Goal: Task Accomplishment & Management: Use online tool/utility

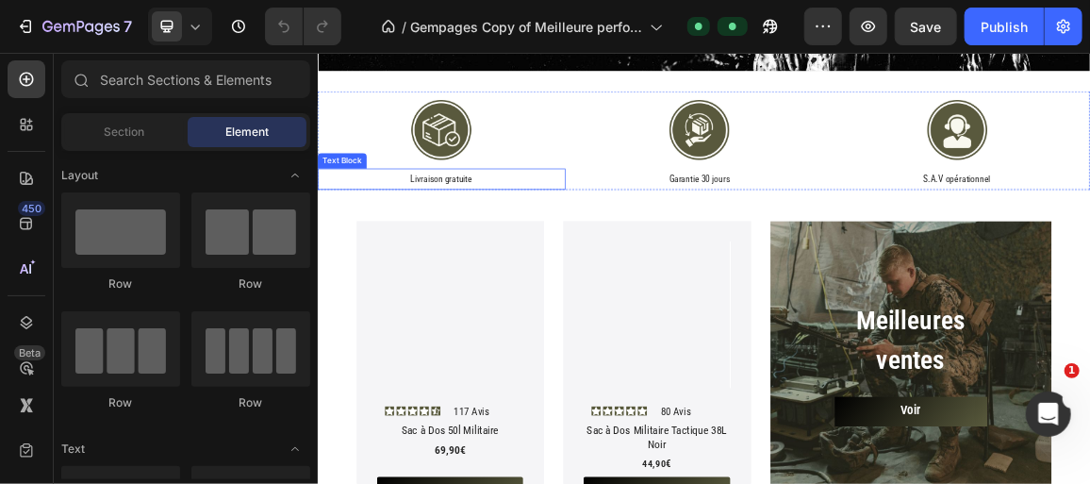
scroll to position [600, 0]
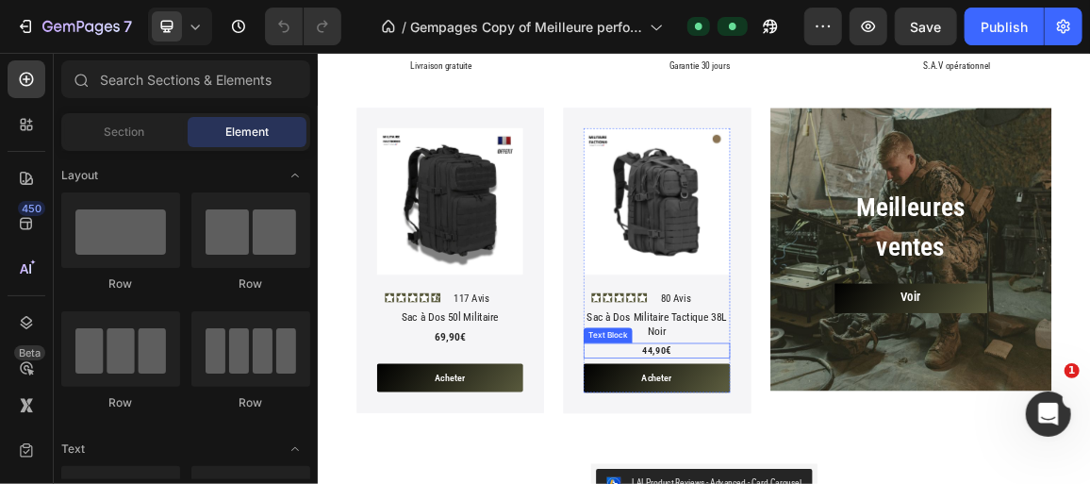
click at [797, 483] on span "44,90" at bounding box center [810, 488] width 34 height 17
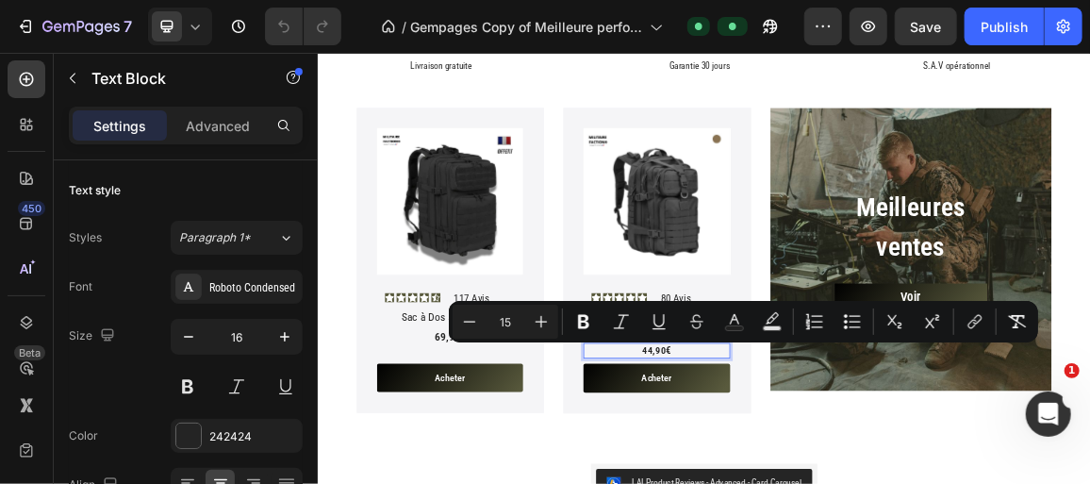
click at [800, 483] on span "44,90" at bounding box center [810, 488] width 34 height 17
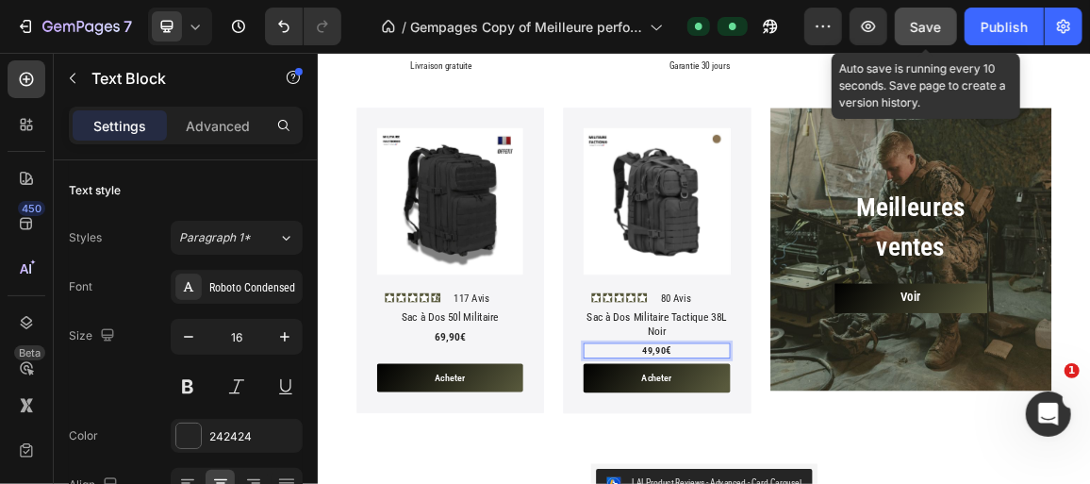
click at [946, 25] on button "Save" at bounding box center [926, 27] width 62 height 38
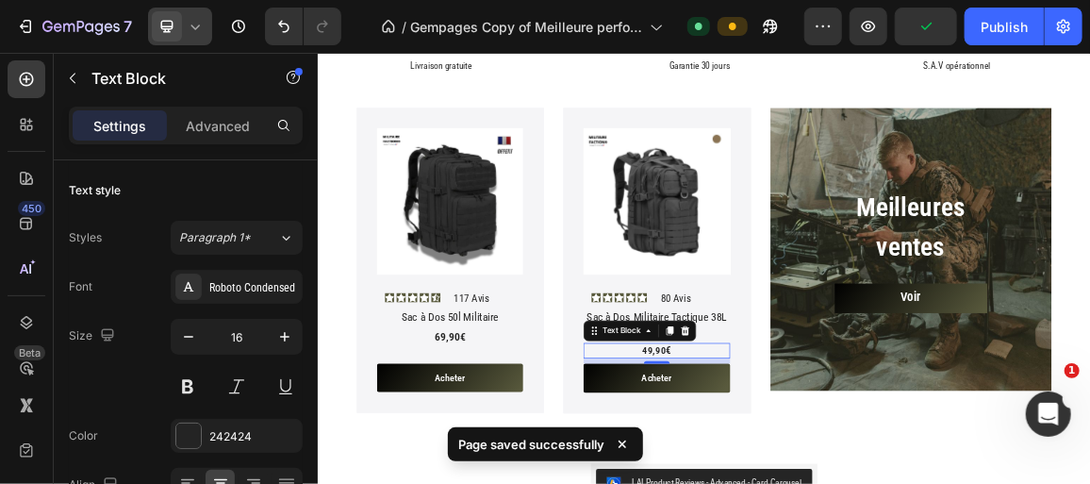
click at [200, 30] on icon at bounding box center [195, 26] width 19 height 19
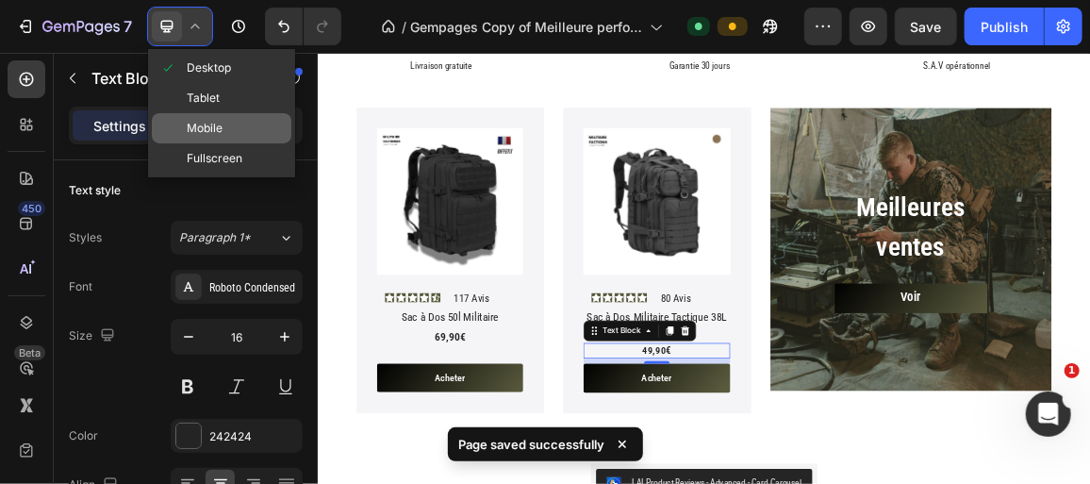
click at [220, 133] on span "Mobile" at bounding box center [205, 128] width 36 height 19
type input "15"
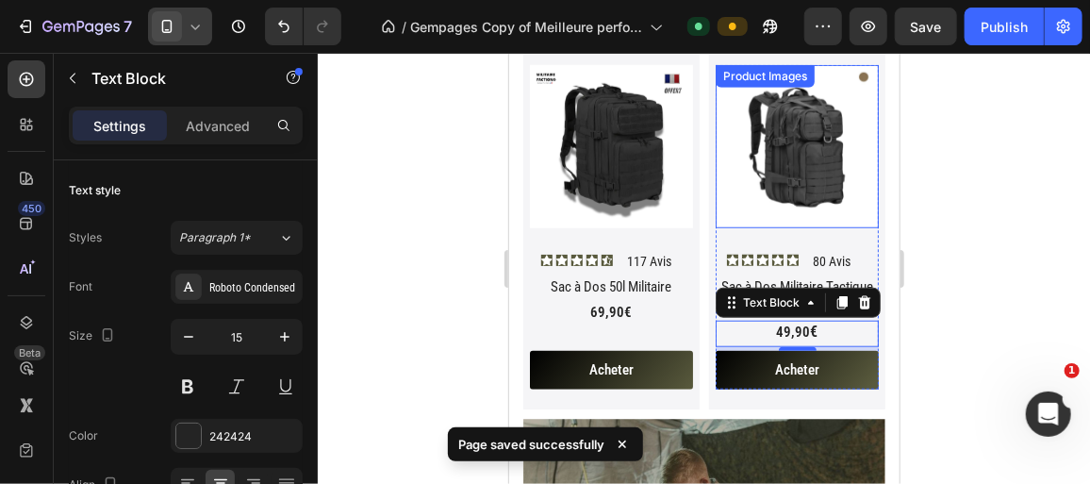
scroll to position [794, 0]
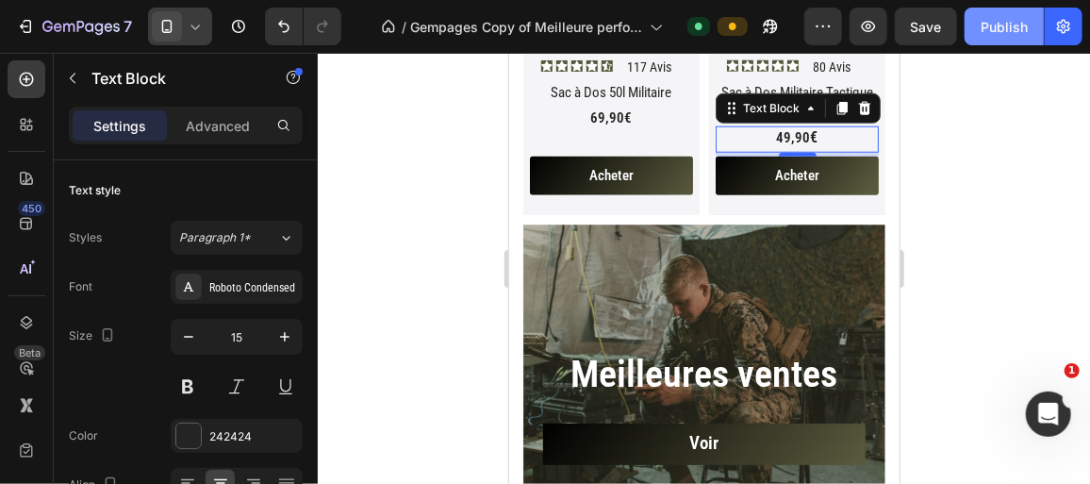
click at [989, 25] on div "Publish" at bounding box center [1004, 27] width 47 height 20
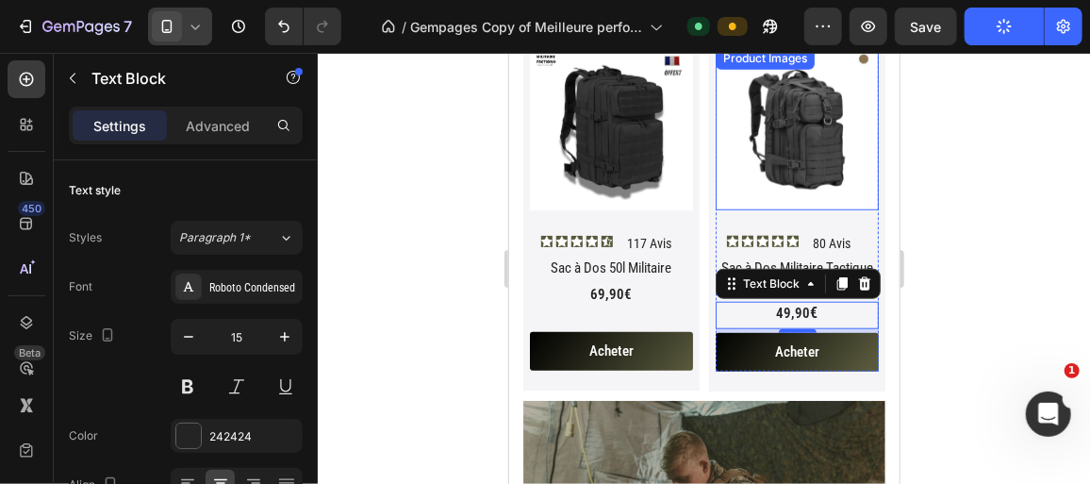
scroll to position [537, 0]
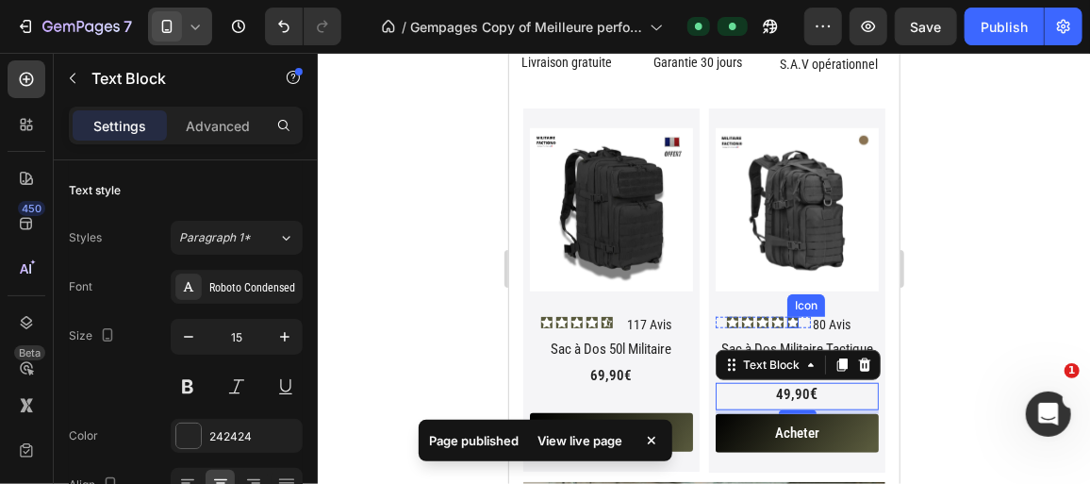
click at [787, 317] on icon at bounding box center [792, 322] width 11 height 10
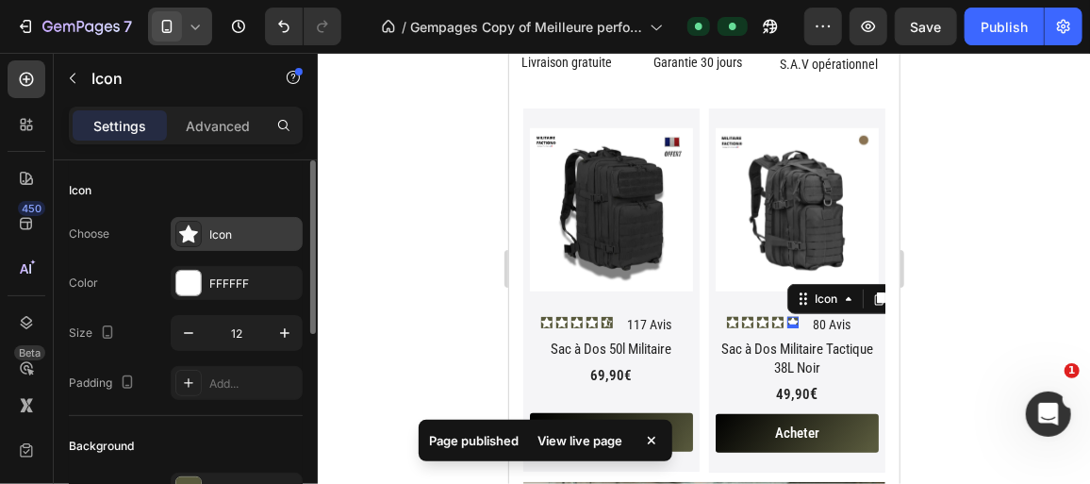
click at [255, 220] on div "Icon" at bounding box center [237, 234] width 132 height 34
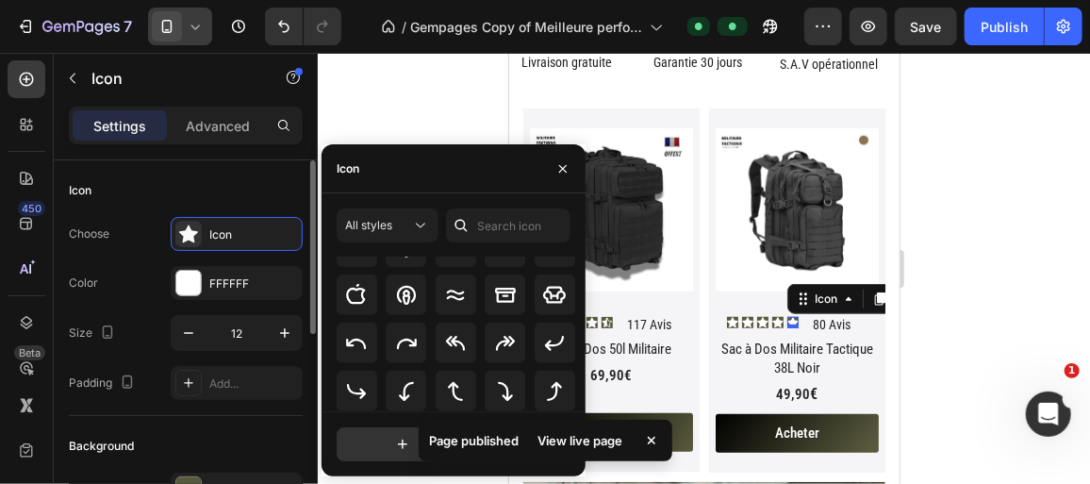
scroll to position [171, 0]
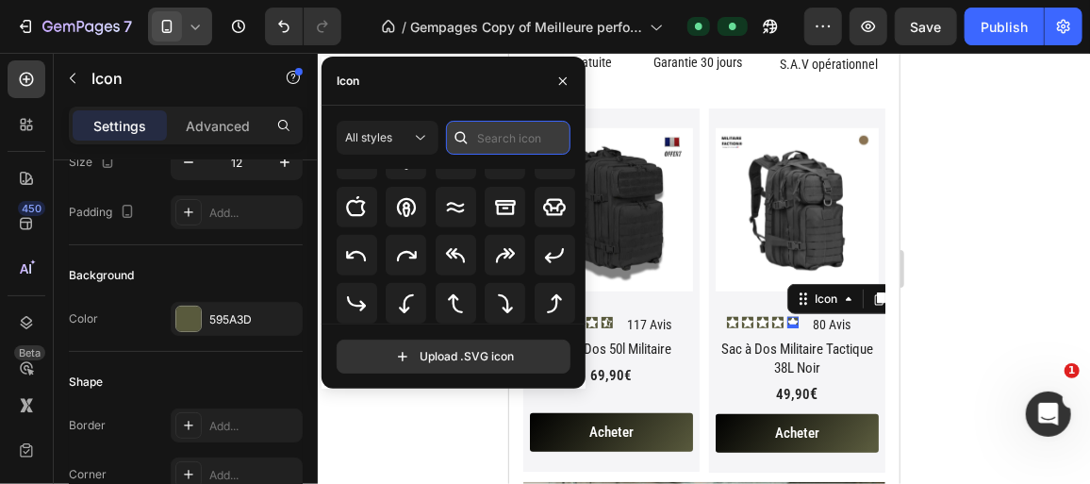
click at [505, 138] on input "text" at bounding box center [508, 138] width 124 height 34
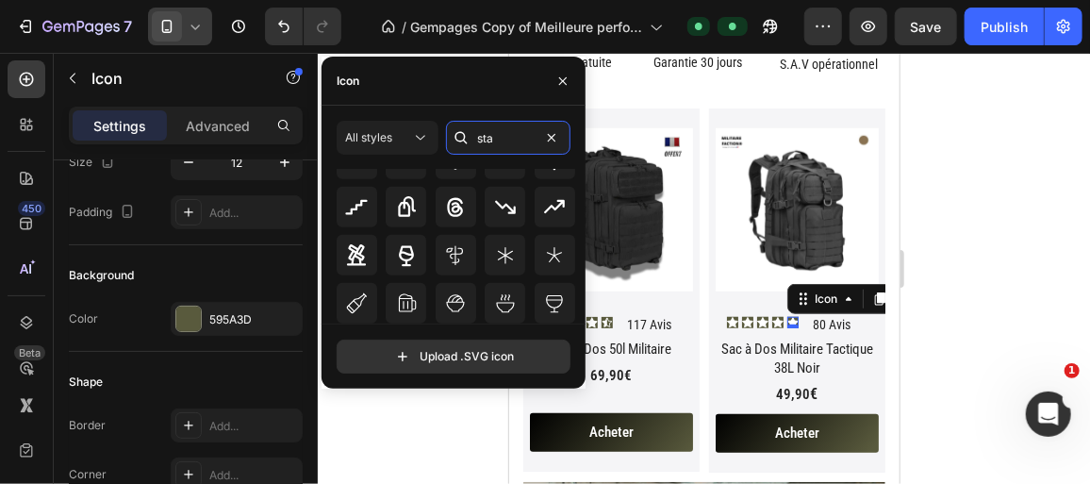
scroll to position [555, 0]
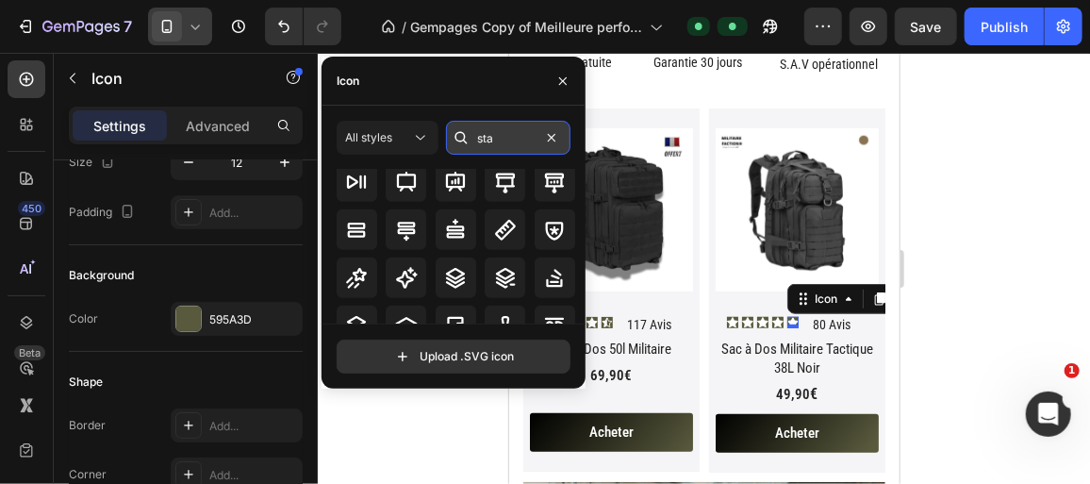
click at [524, 134] on input "sta" at bounding box center [508, 138] width 124 height 34
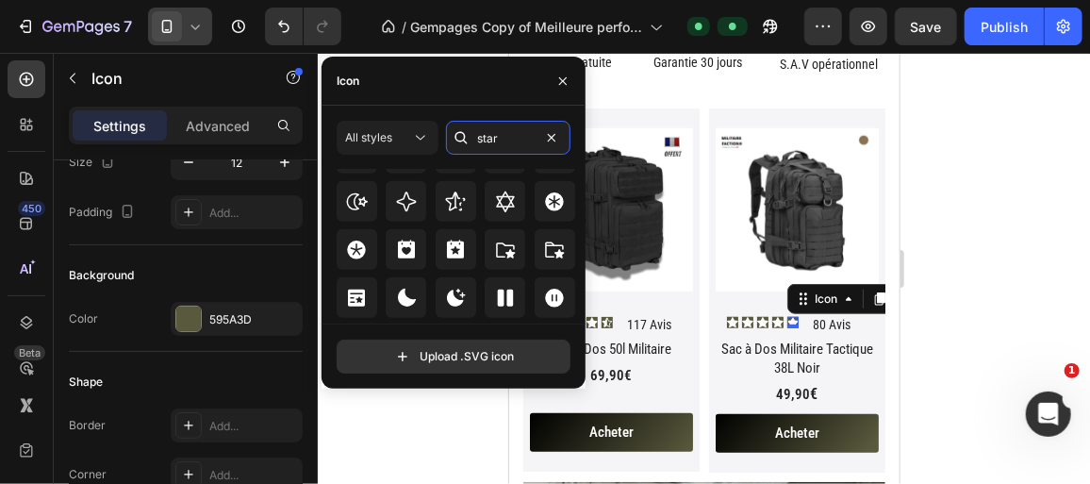
scroll to position [687, 0]
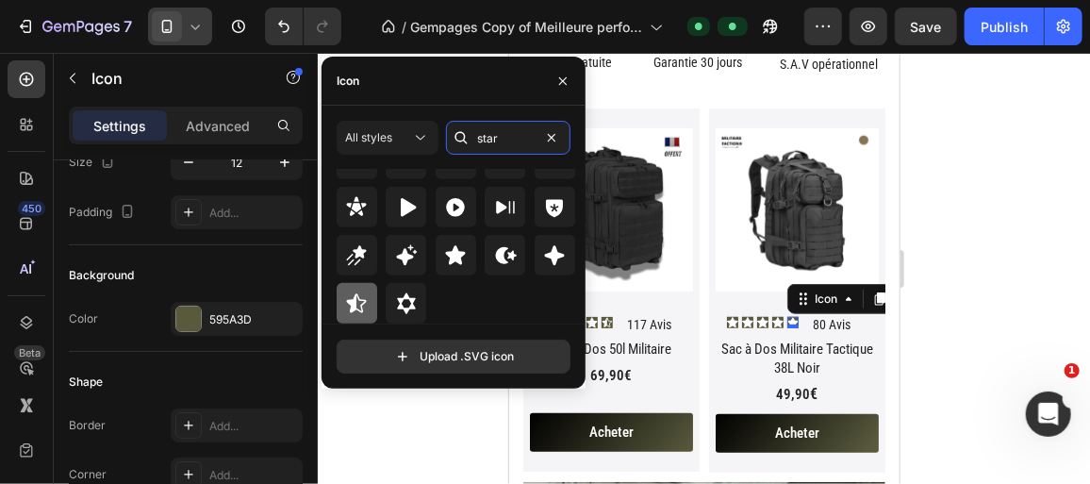
type input "star"
click at [370, 299] on div at bounding box center [357, 303] width 41 height 41
drag, startPoint x: 67, startPoint y: 269, endPoint x: 505, endPoint y: 389, distance: 453.7
click at [445, 425] on div at bounding box center [704, 268] width 772 height 431
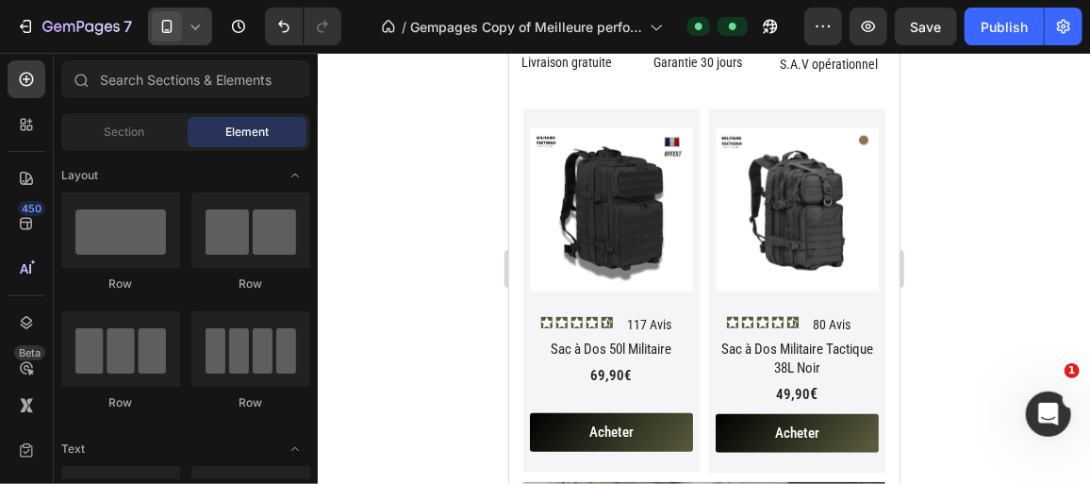
click at [908, 25] on button "Save" at bounding box center [926, 27] width 62 height 38
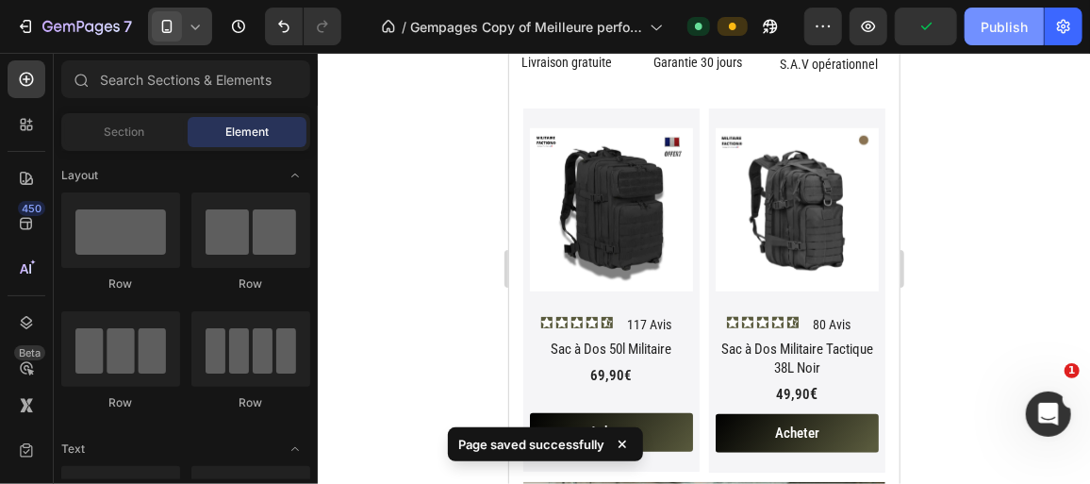
click at [993, 36] on button "Publish" at bounding box center [1004, 27] width 79 height 38
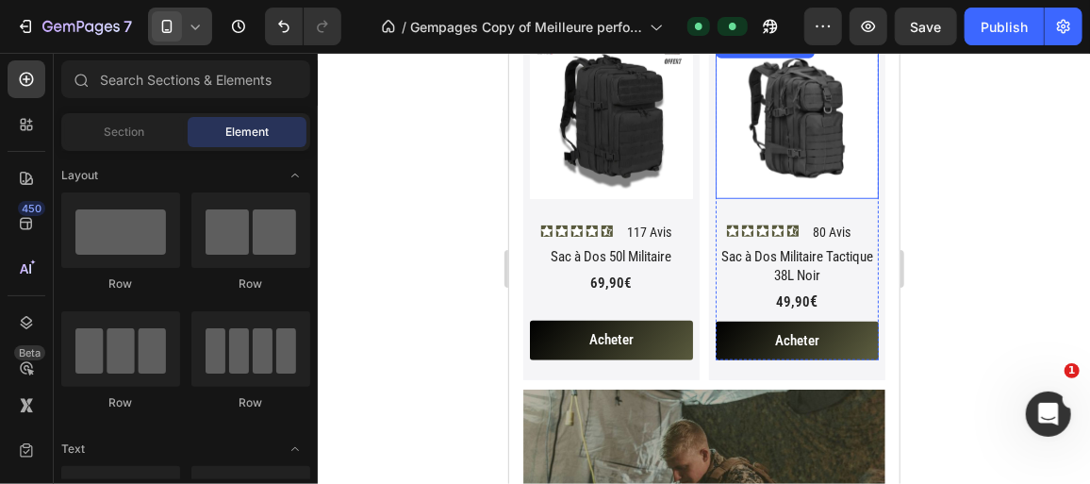
scroll to position [279, 0]
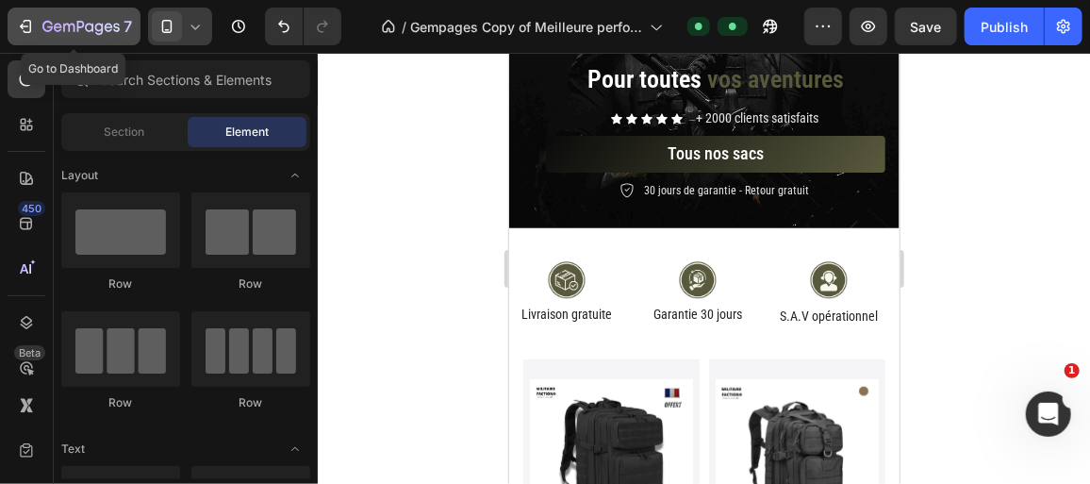
click at [49, 20] on icon "button" at bounding box center [80, 28] width 77 height 16
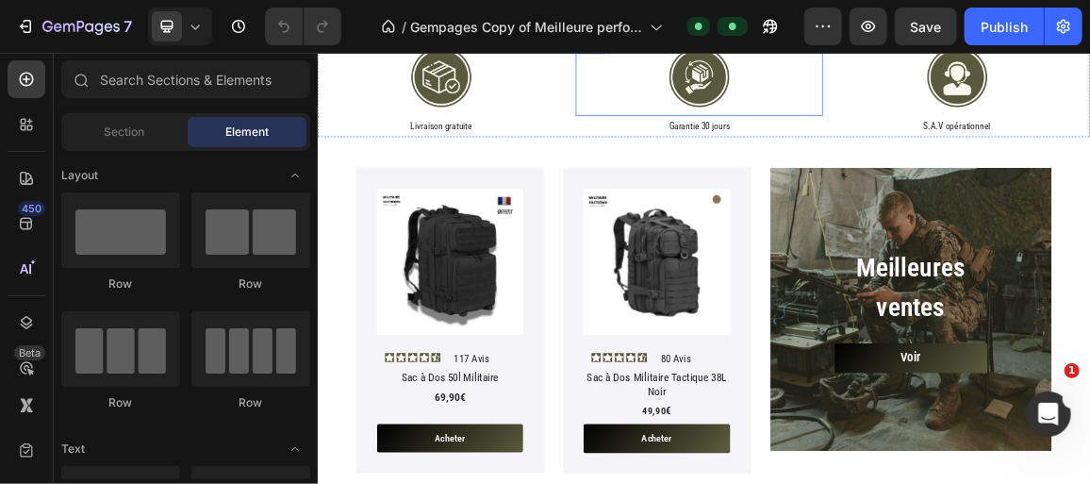
scroll to position [514, 0]
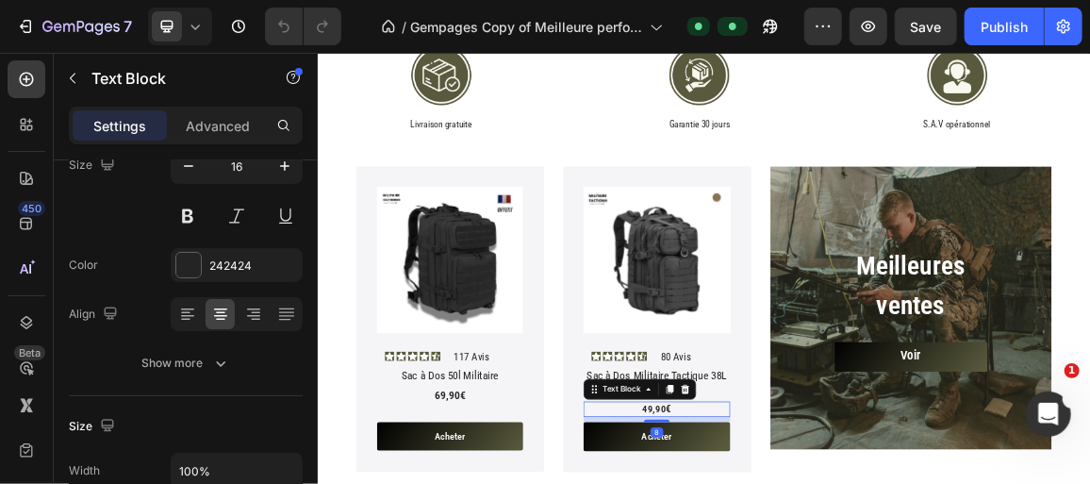
scroll to position [0, 0]
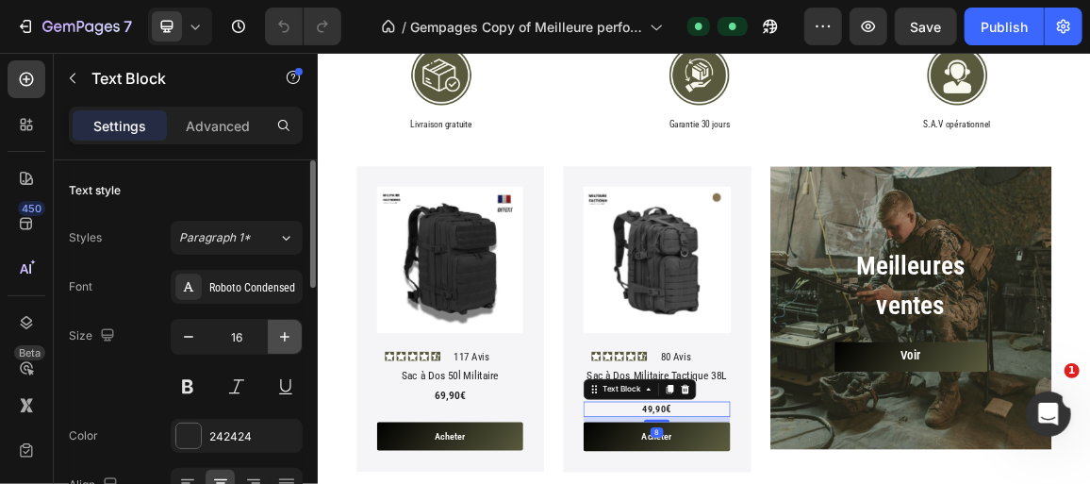
click at [289, 327] on icon "button" at bounding box center [284, 336] width 19 height 19
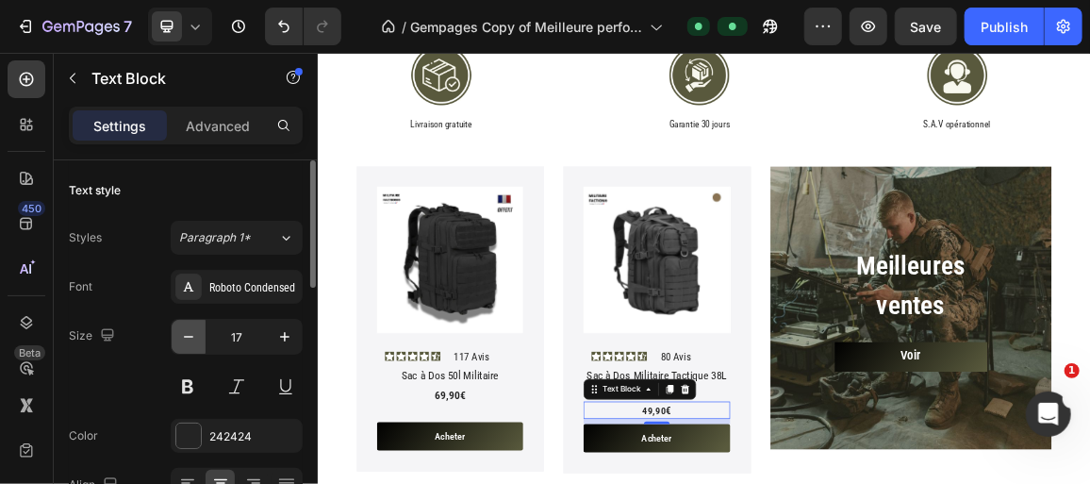
click at [200, 333] on button "button" at bounding box center [189, 337] width 34 height 34
type input "16"
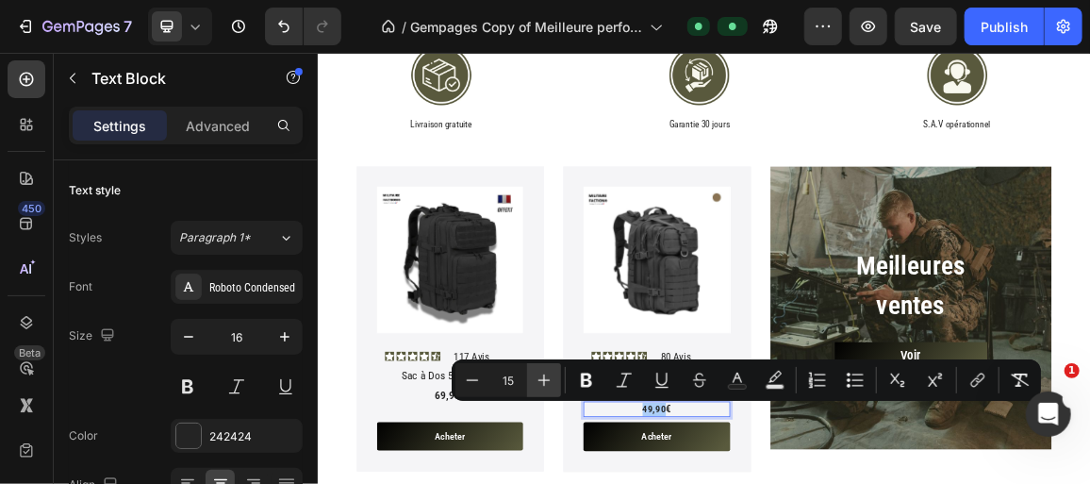
click at [538, 378] on icon "Editor contextual toolbar" at bounding box center [544, 380] width 19 height 19
type input "16"
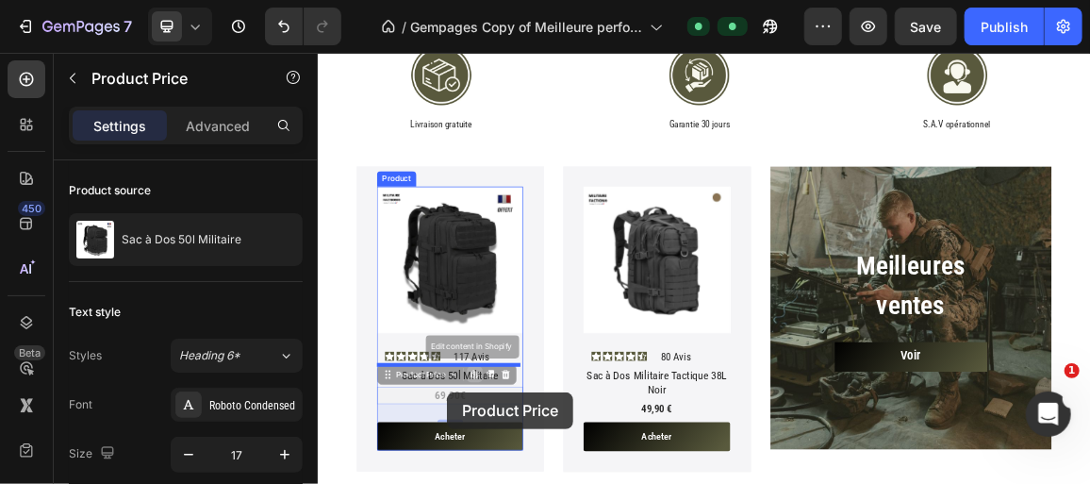
drag, startPoint x: 500, startPoint y: 553, endPoint x: 541, endPoint y: 545, distance: 42.2
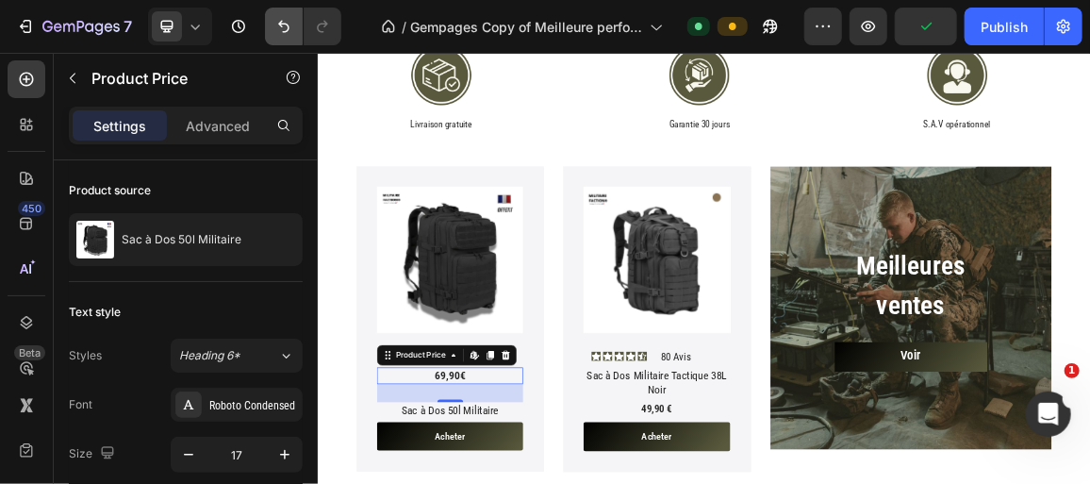
click at [281, 25] on icon "Undo/Redo" at bounding box center [283, 27] width 11 height 12
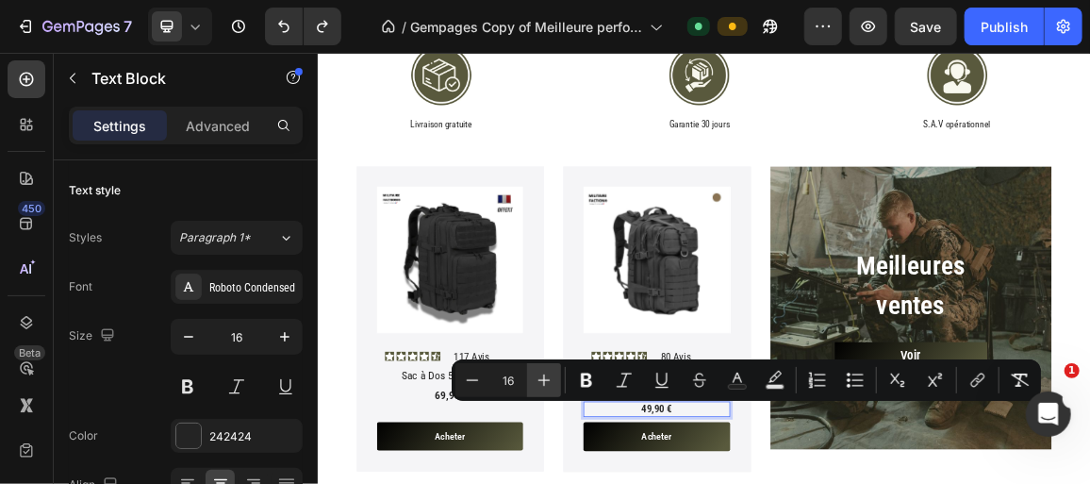
click at [552, 376] on icon "Editor contextual toolbar" at bounding box center [544, 380] width 19 height 19
type input "17"
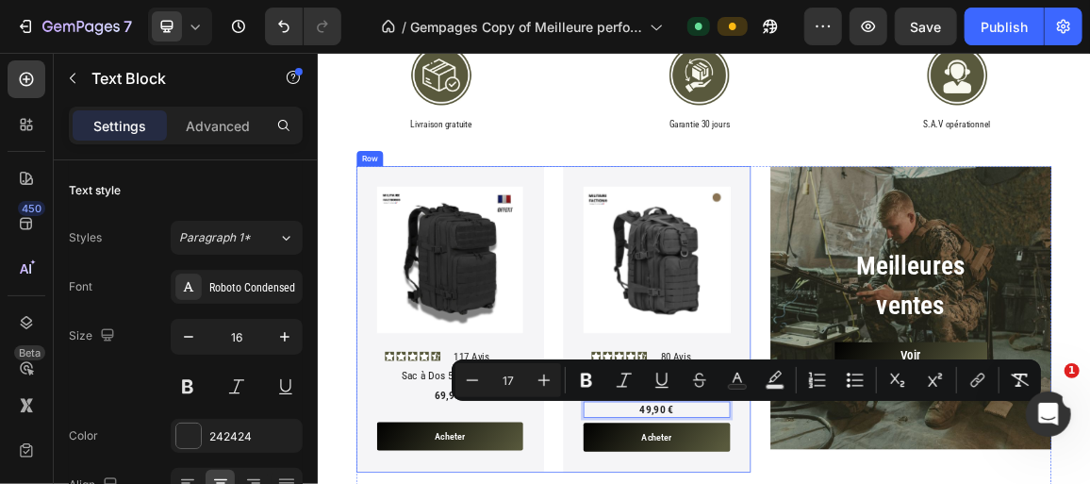
click at [658, 483] on div "Product Images Icon Icon Icon Icon Icon Icon List 117 Avis Text Block Row Sac à…" at bounding box center [662, 442] width 578 height 449
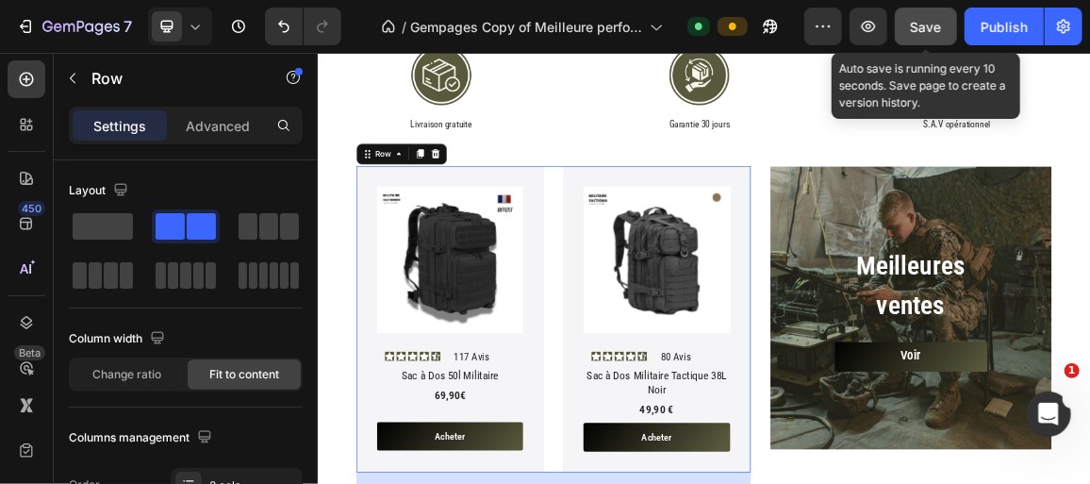
click at [905, 30] on button "Save" at bounding box center [926, 27] width 62 height 38
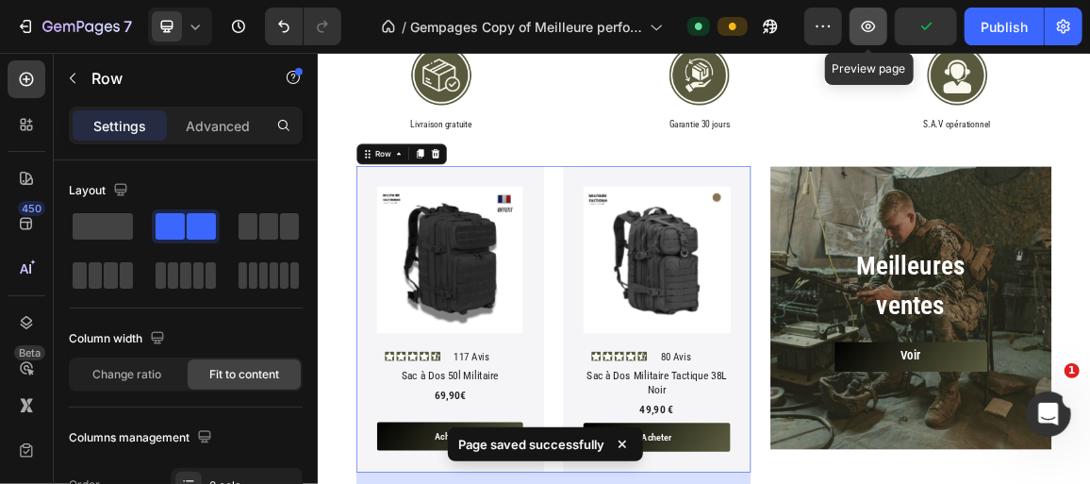
click at [874, 36] on icon "button" at bounding box center [868, 26] width 19 height 19
click at [872, 20] on icon "button" at bounding box center [868, 26] width 19 height 19
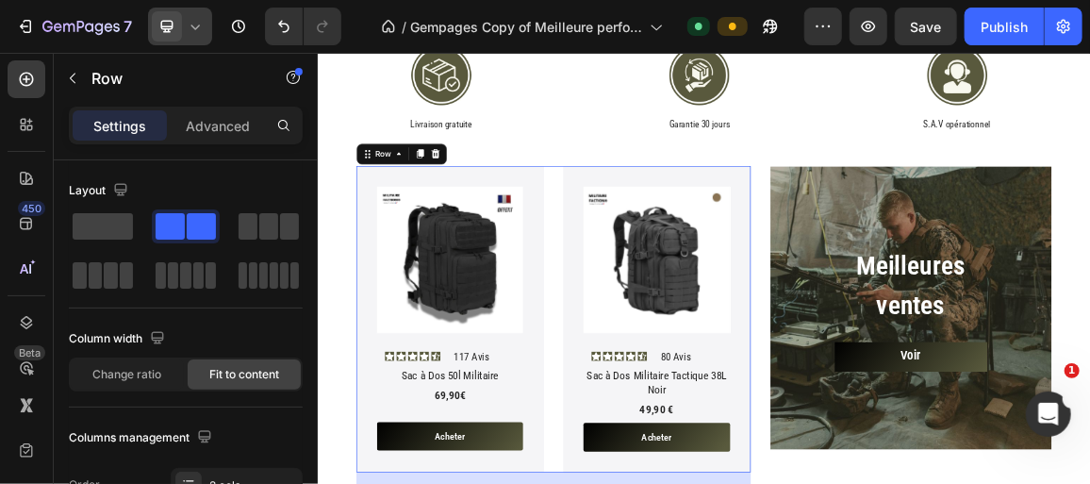
click at [195, 19] on icon at bounding box center [195, 26] width 19 height 19
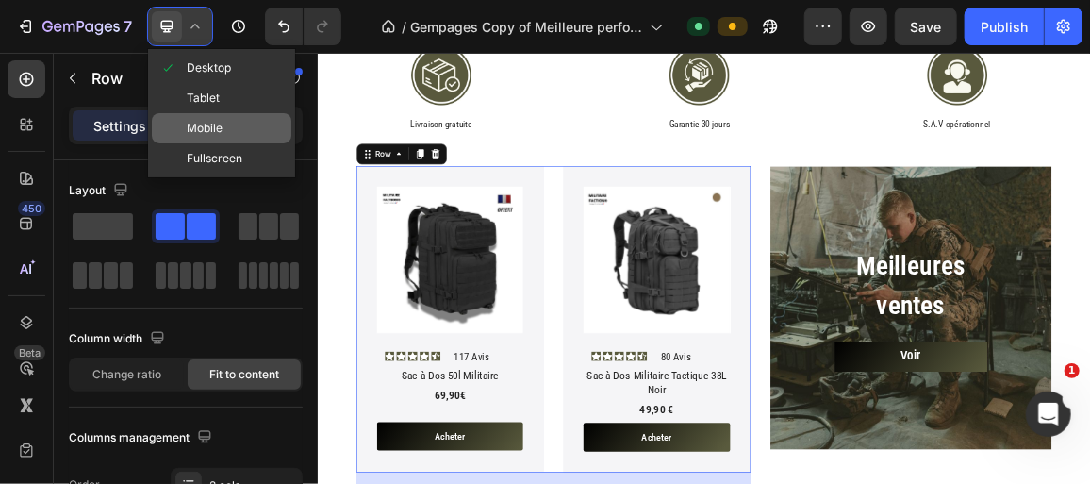
click at [236, 143] on div "Mobile" at bounding box center [222, 158] width 140 height 30
type input "10"
type input "100%"
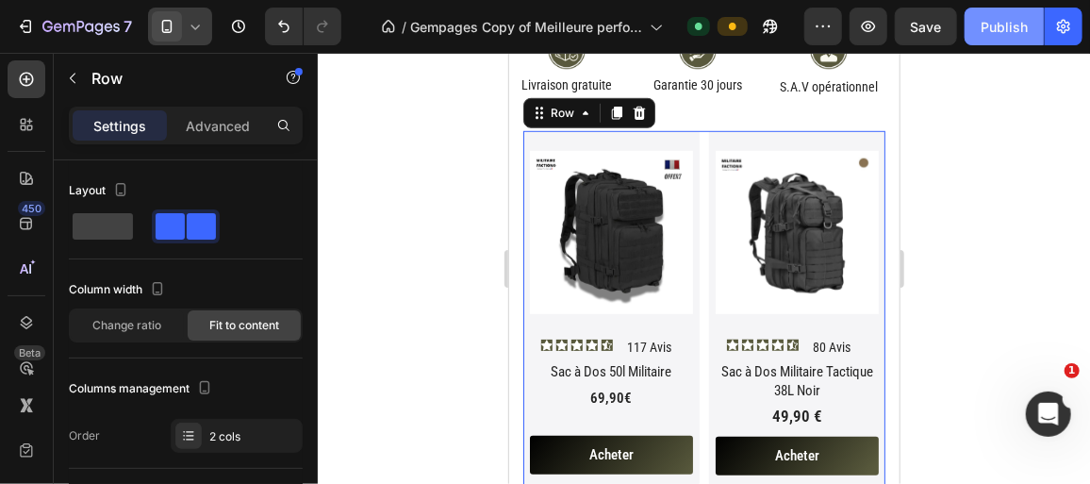
scroll to position [526, 0]
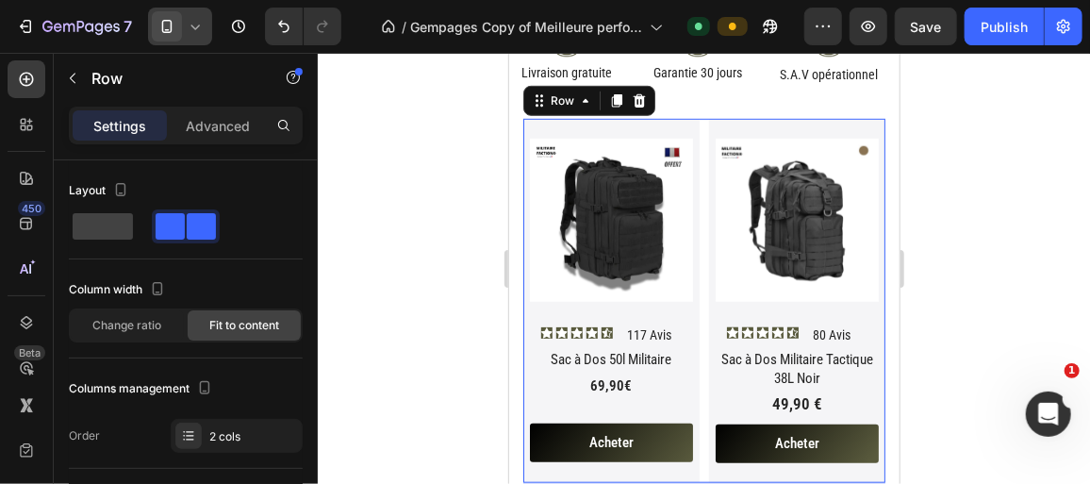
drag, startPoint x: 996, startPoint y: 22, endPoint x: 993, endPoint y: 52, distance: 30.3
click at [996, 22] on div "Publish" at bounding box center [1004, 27] width 47 height 20
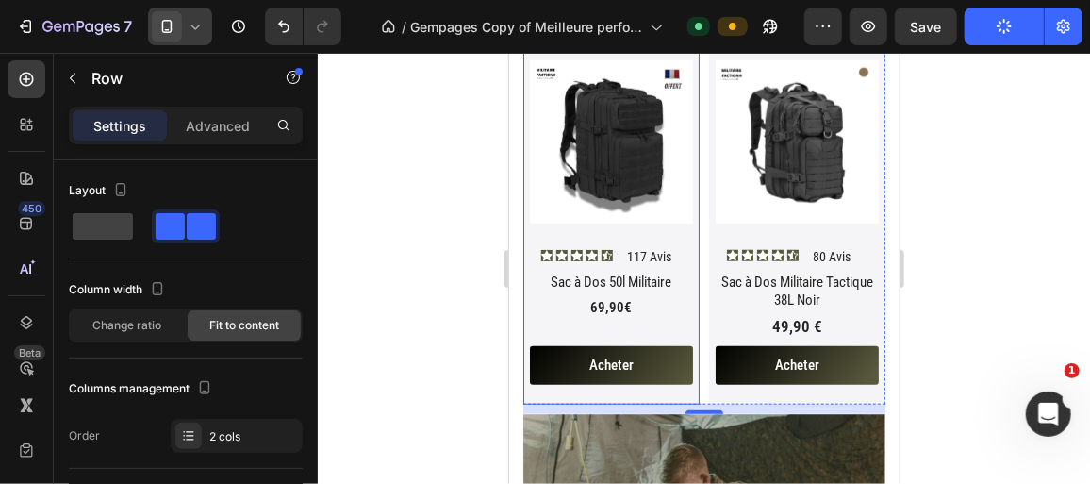
scroll to position [612, 0]
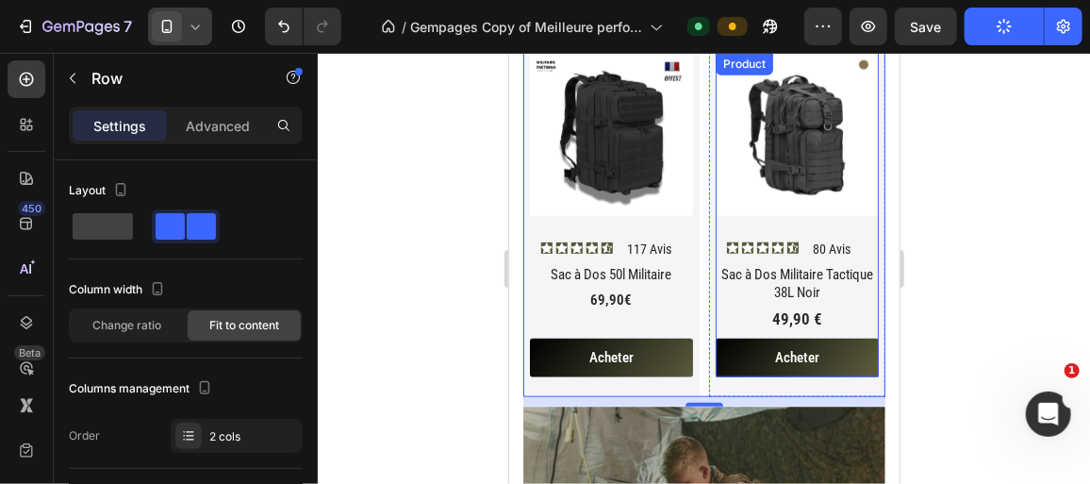
click at [818, 319] on p "49,90 €" at bounding box center [796, 319] width 159 height 20
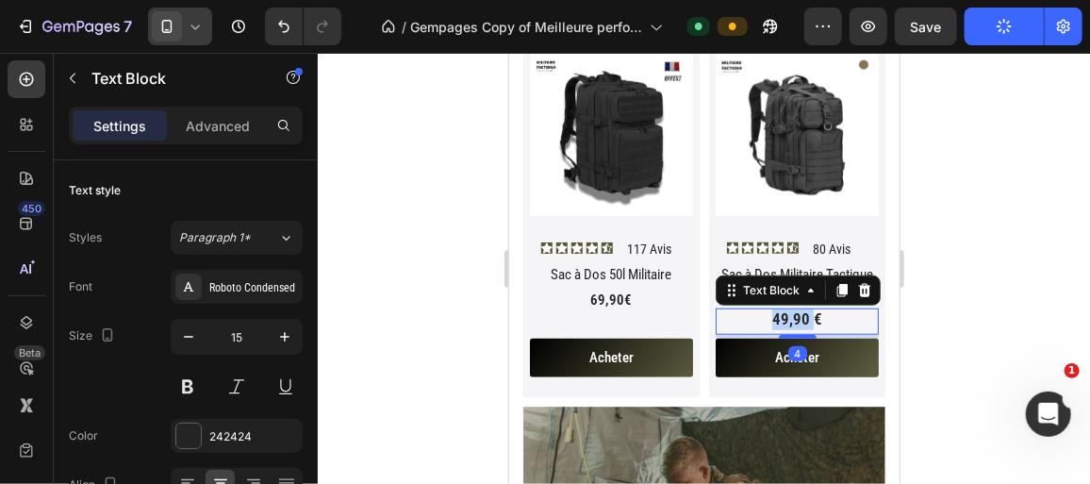
click at [772, 309] on span "49,90 €" at bounding box center [796, 317] width 50 height 19
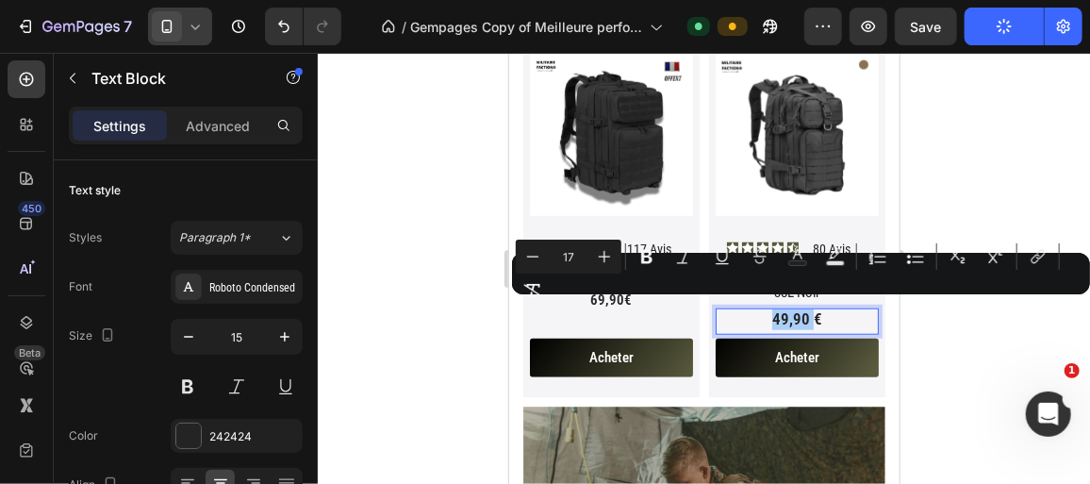
click at [607, 306] on div "Minus 17 Plus Bold Italic Underline Strikethrough Text Color Text Background Co…" at bounding box center [801, 274] width 571 height 68
click at [609, 297] on div "Minus 17 Plus Bold Italic Underline Strikethrough Text Color Text Background Co…" at bounding box center [801, 274] width 571 height 68
click at [610, 297] on div "Minus 17 Plus Bold Italic Underline Strikethrough Text Color Text Background Co…" at bounding box center [801, 274] width 571 height 68
click at [419, 298] on div at bounding box center [704, 268] width 772 height 431
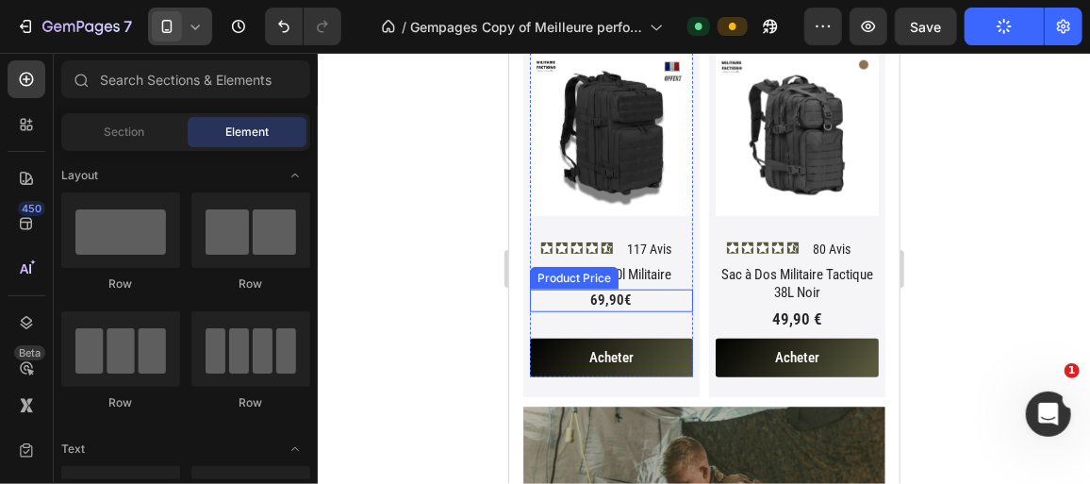
click at [616, 294] on div "69,90€" at bounding box center [610, 300] width 163 height 23
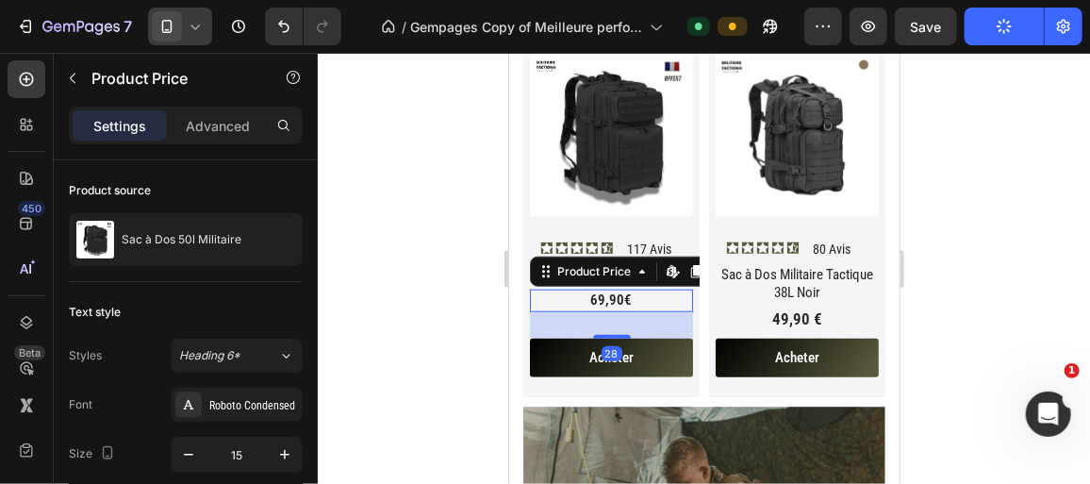
click at [616, 294] on div "69,90€" at bounding box center [610, 300] width 163 height 23
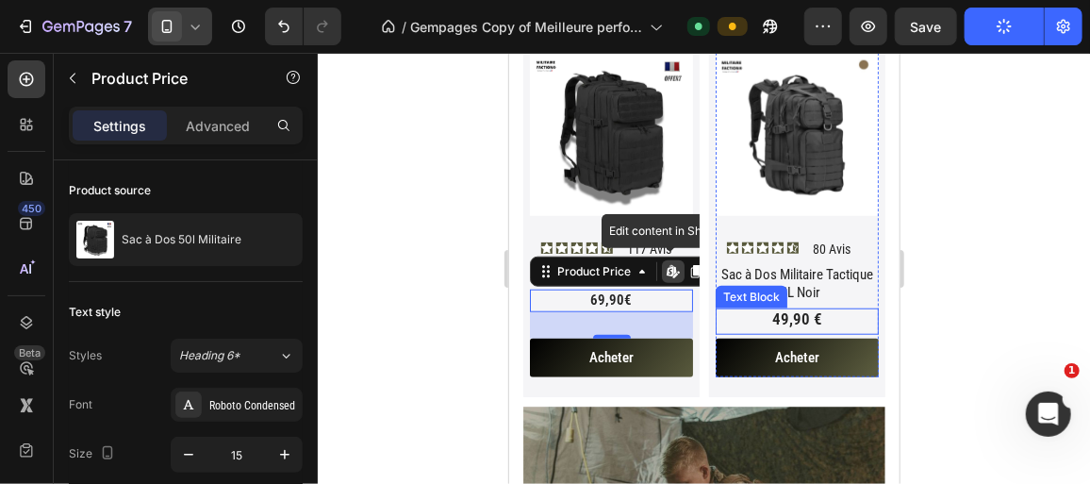
click at [757, 321] on p "49,90 €" at bounding box center [796, 319] width 159 height 20
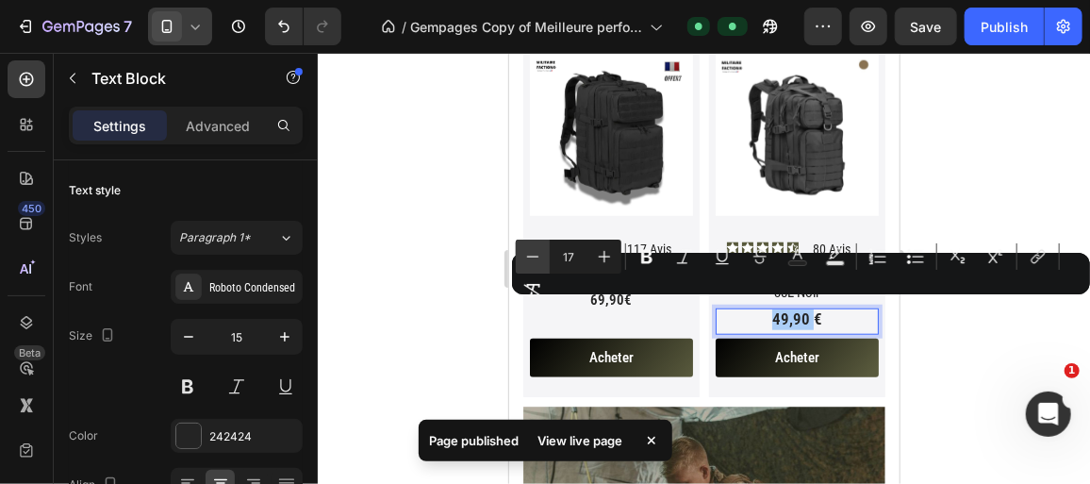
click at [535, 262] on icon "Editor contextual toolbar" at bounding box center [532, 256] width 19 height 19
type input "15"
click at [402, 264] on div at bounding box center [704, 268] width 772 height 431
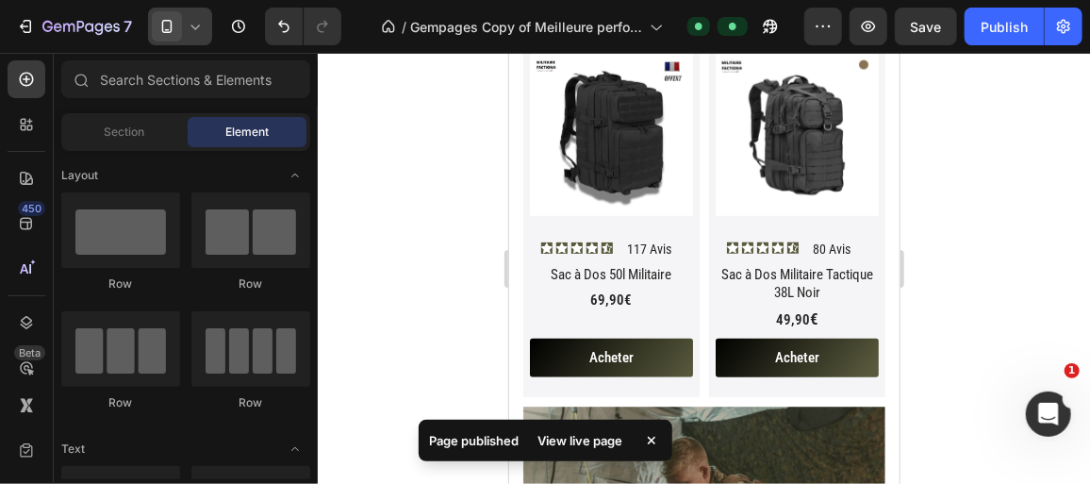
click at [184, 31] on div at bounding box center [180, 27] width 64 height 38
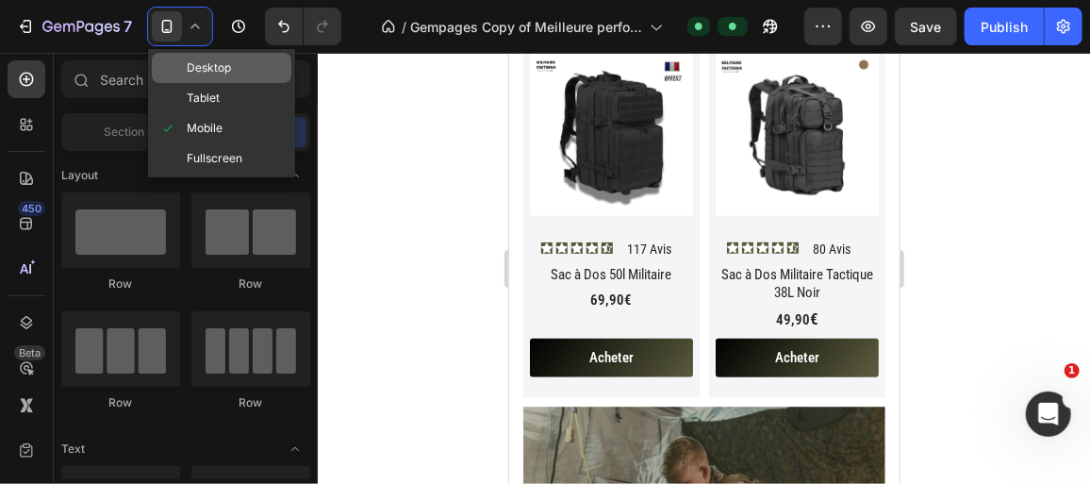
click at [218, 83] on div "Desktop" at bounding box center [222, 98] width 140 height 30
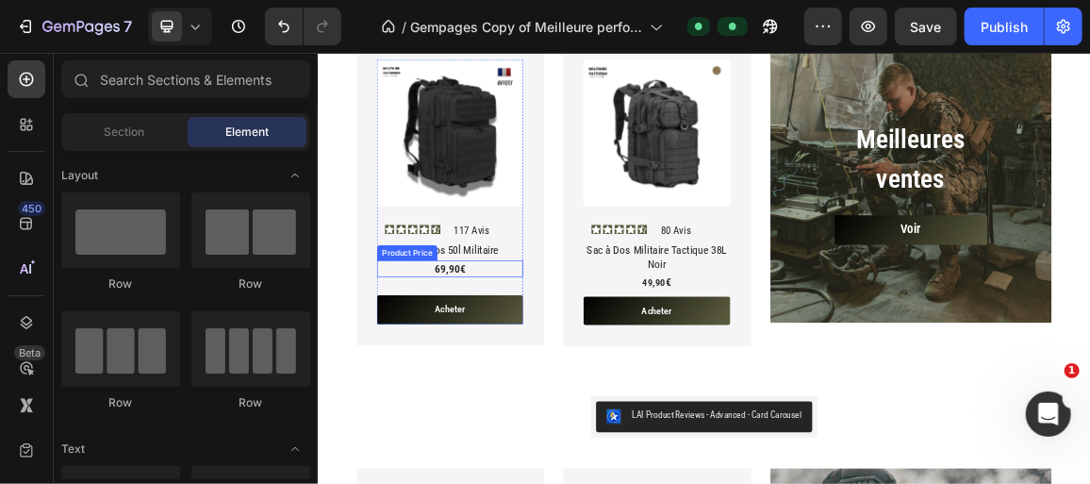
click at [504, 368] on div "69,90€" at bounding box center [511, 368] width 214 height 25
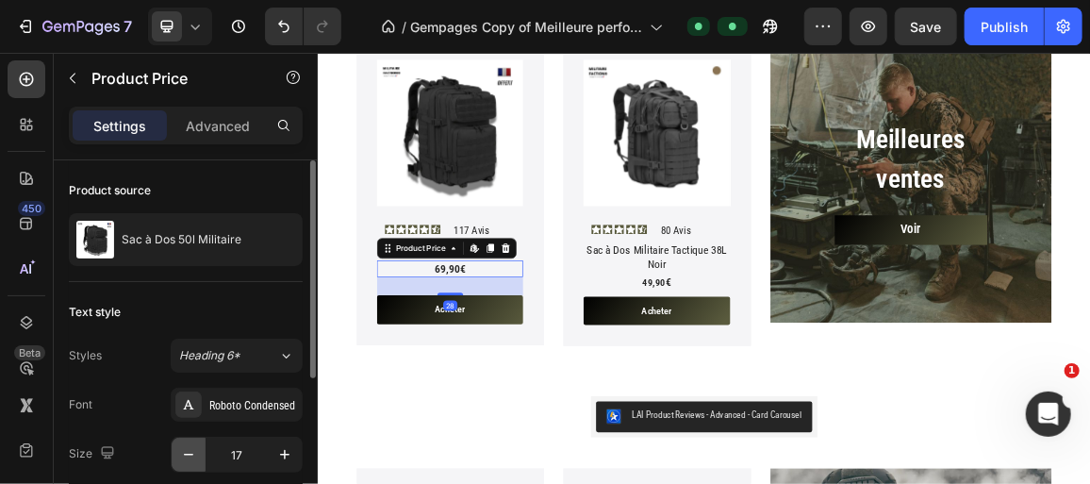
click at [192, 440] on button "button" at bounding box center [189, 455] width 34 height 34
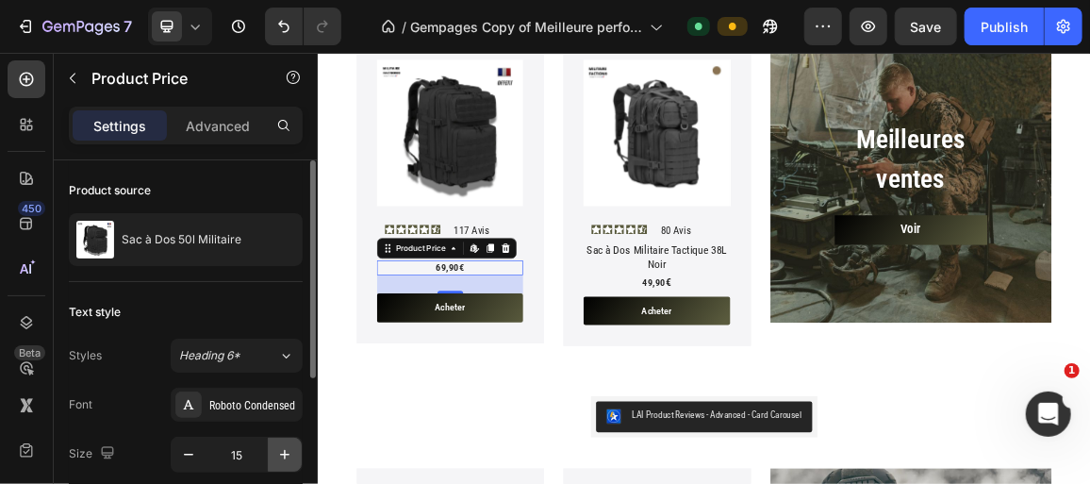
click at [284, 449] on icon "button" at bounding box center [284, 454] width 19 height 19
type input "17"
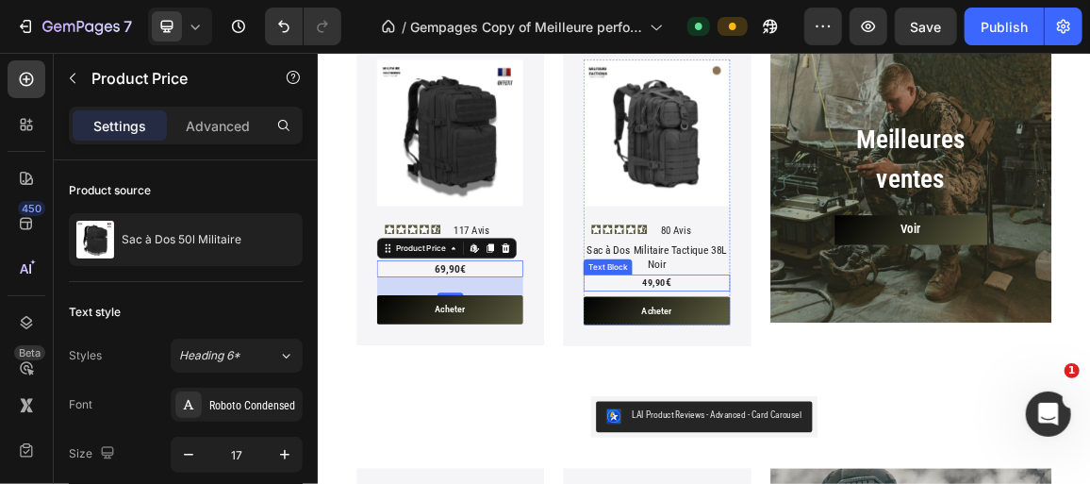
click at [848, 389] on p "49,90 €" at bounding box center [813, 389] width 210 height 21
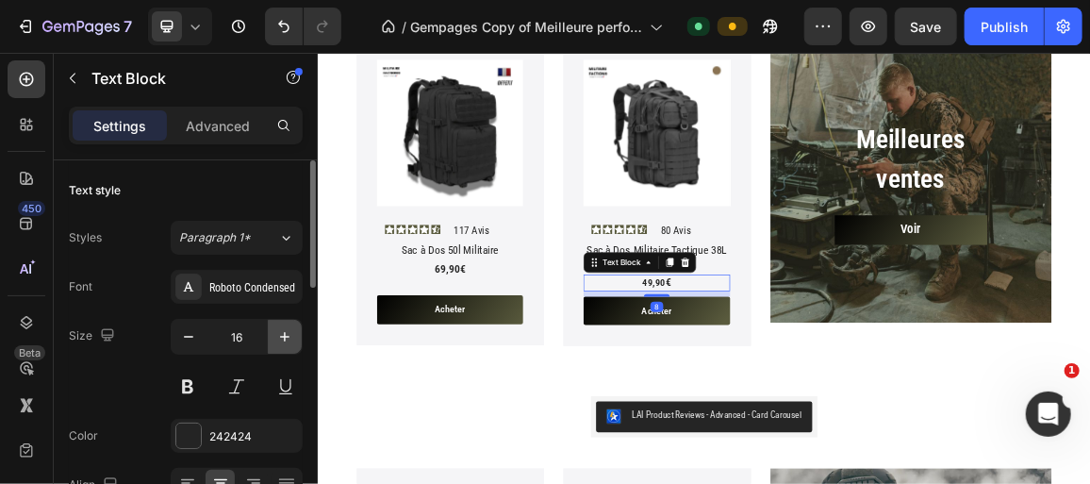
click at [289, 335] on icon "button" at bounding box center [284, 336] width 9 height 9
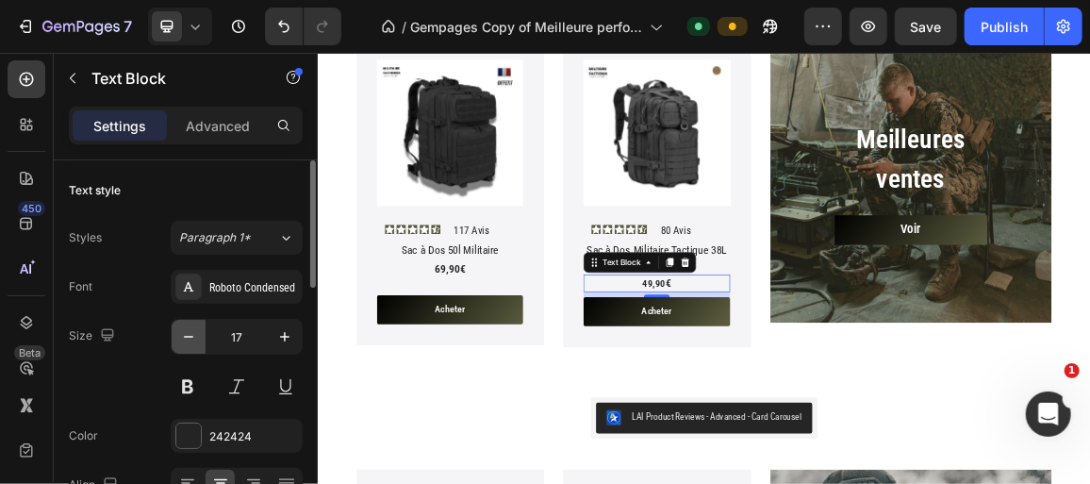
click at [187, 334] on icon "button" at bounding box center [188, 336] width 19 height 19
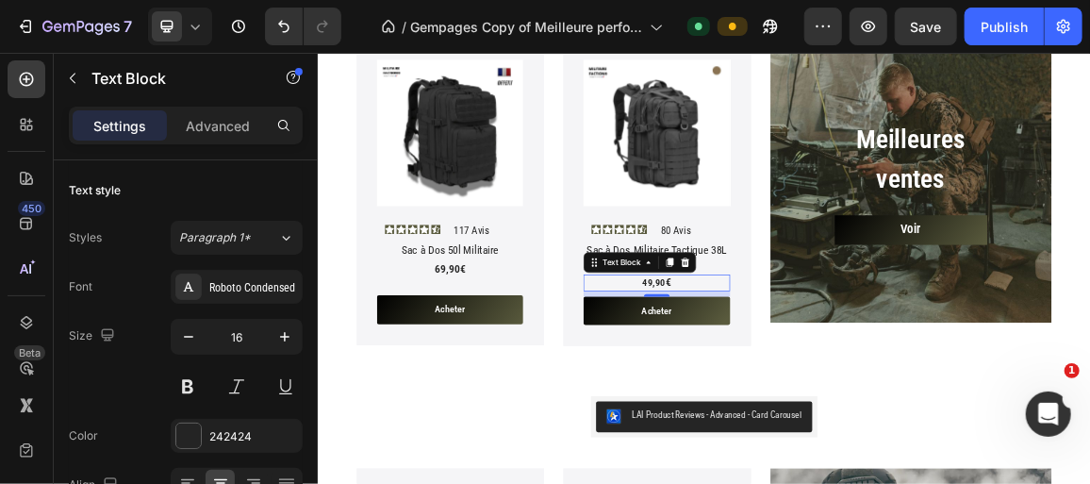
click at [831, 382] on p "49,90 €" at bounding box center [813, 389] width 210 height 21
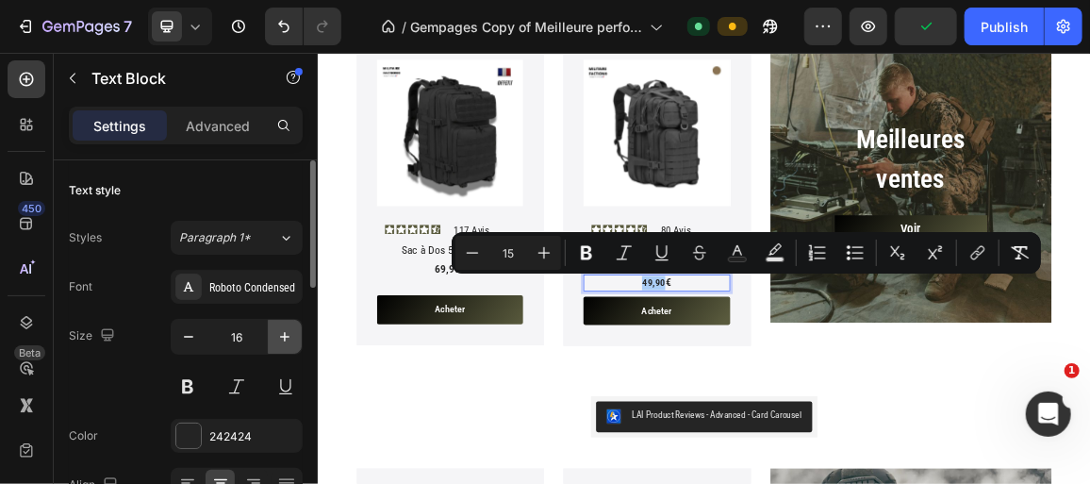
click at [290, 334] on icon "button" at bounding box center [284, 336] width 19 height 19
type input "17"
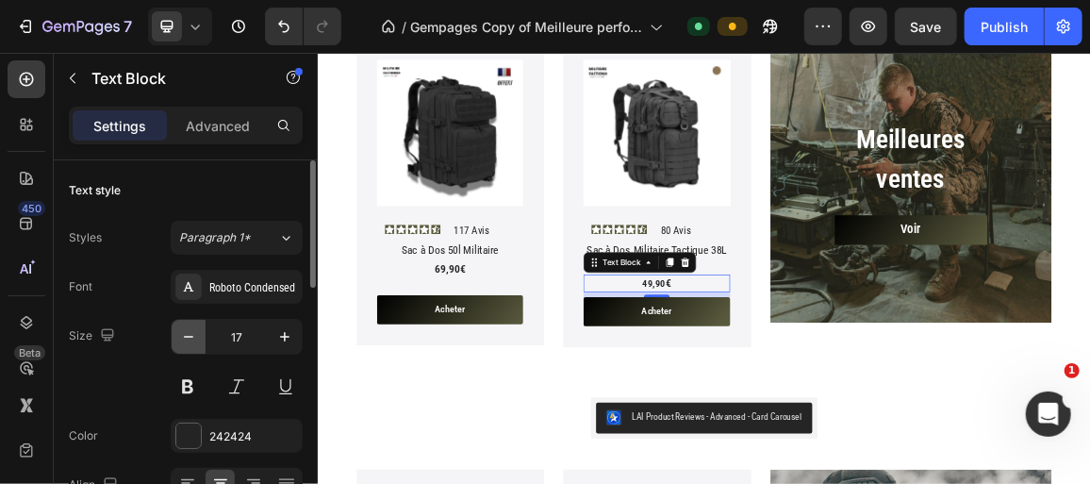
click at [193, 332] on icon "button" at bounding box center [188, 336] width 19 height 19
type input "16"
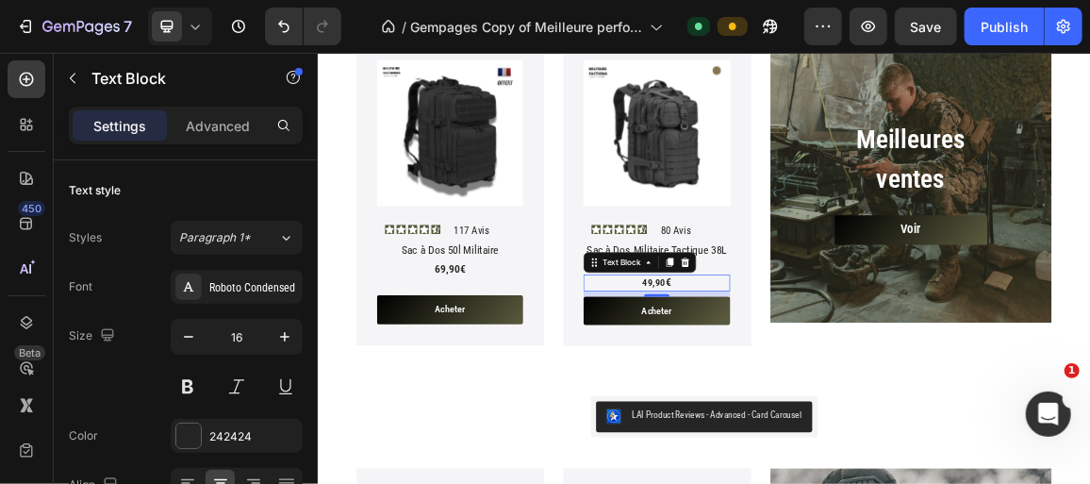
click at [852, 384] on p "49,90 €" at bounding box center [813, 389] width 210 height 21
click at [782, 381] on p "49,90 €" at bounding box center [813, 389] width 210 height 21
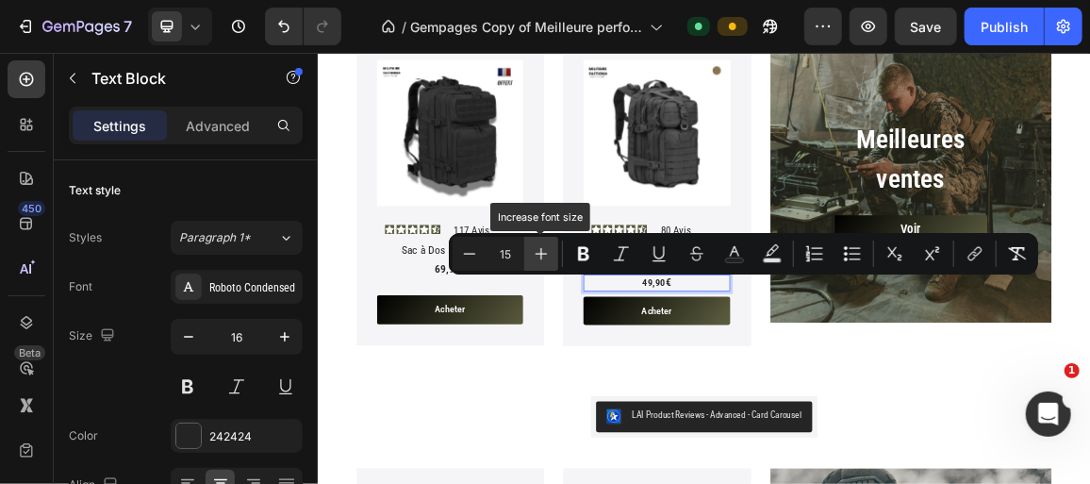
click at [551, 243] on button "Plus" at bounding box center [541, 254] width 34 height 34
type input "17"
click at [495, 368] on div "69,90€" at bounding box center [511, 368] width 214 height 25
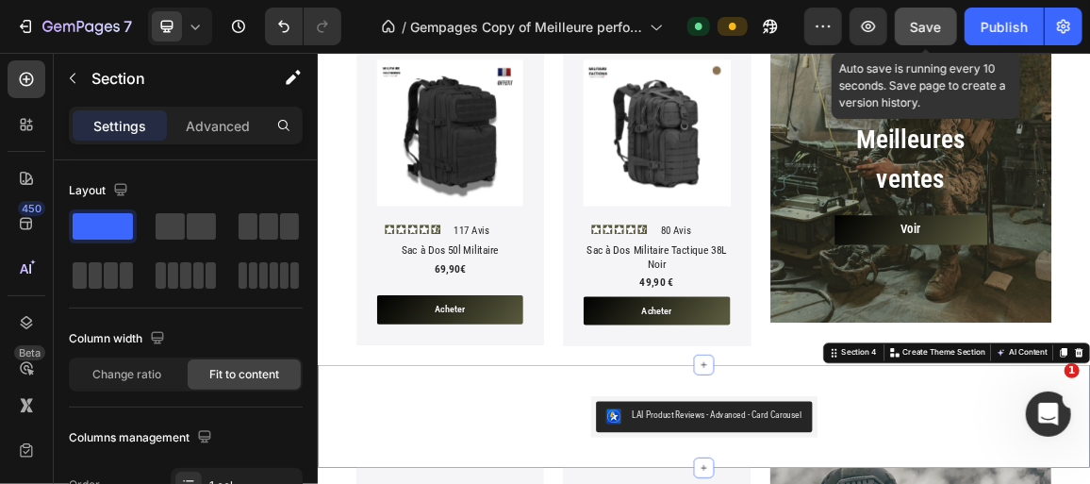
click at [917, 35] on div "Save" at bounding box center [926, 27] width 31 height 20
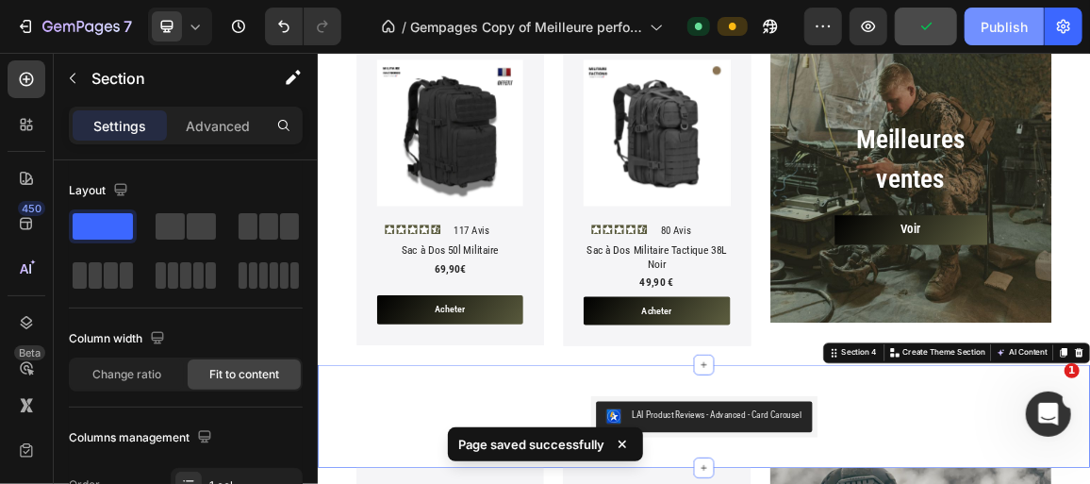
click at [984, 40] on button "Publish" at bounding box center [1004, 27] width 79 height 38
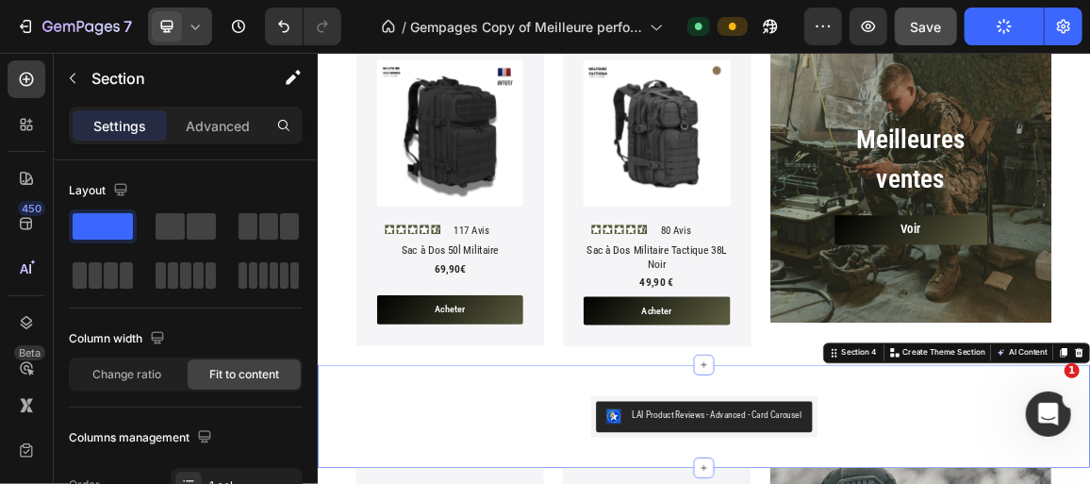
click at [200, 37] on div at bounding box center [180, 27] width 64 height 38
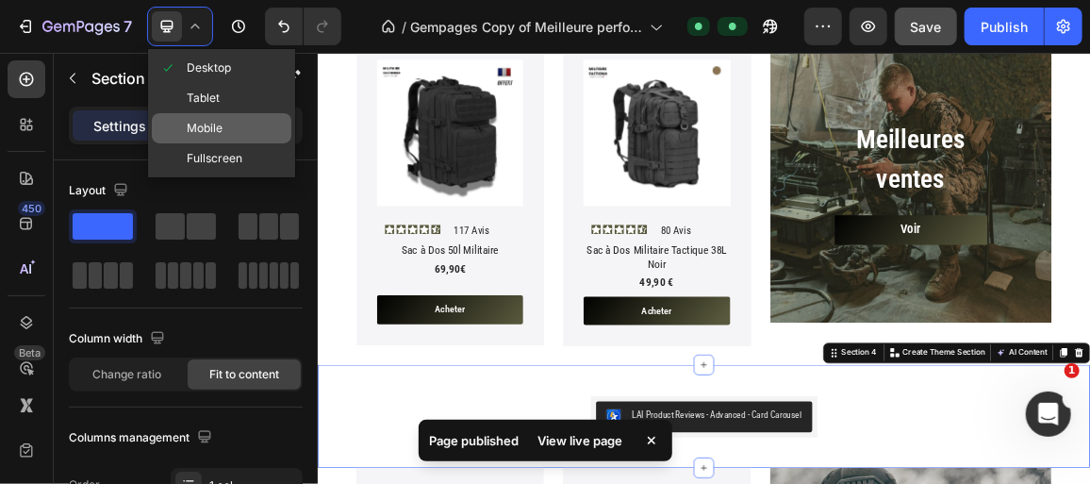
click at [204, 125] on span "Mobile" at bounding box center [205, 128] width 36 height 19
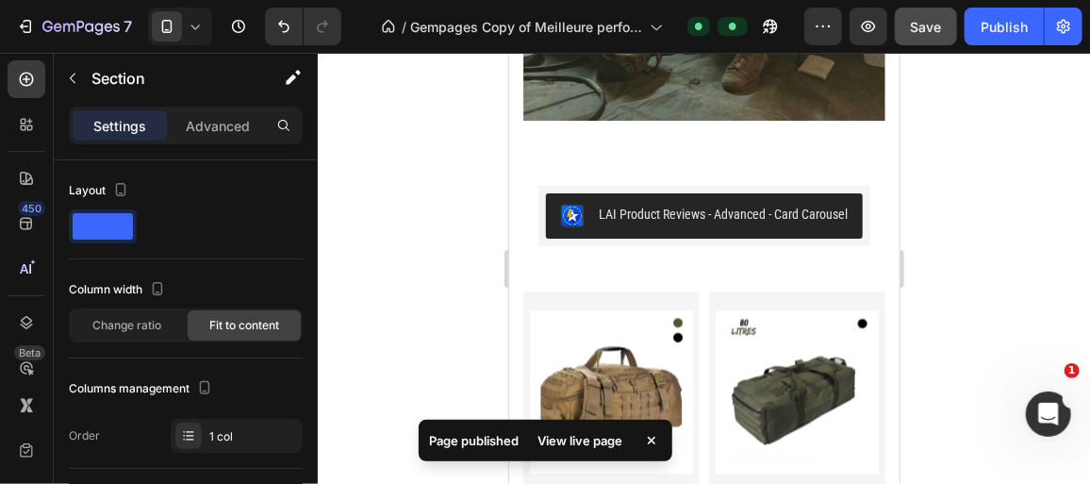
scroll to position [747, 0]
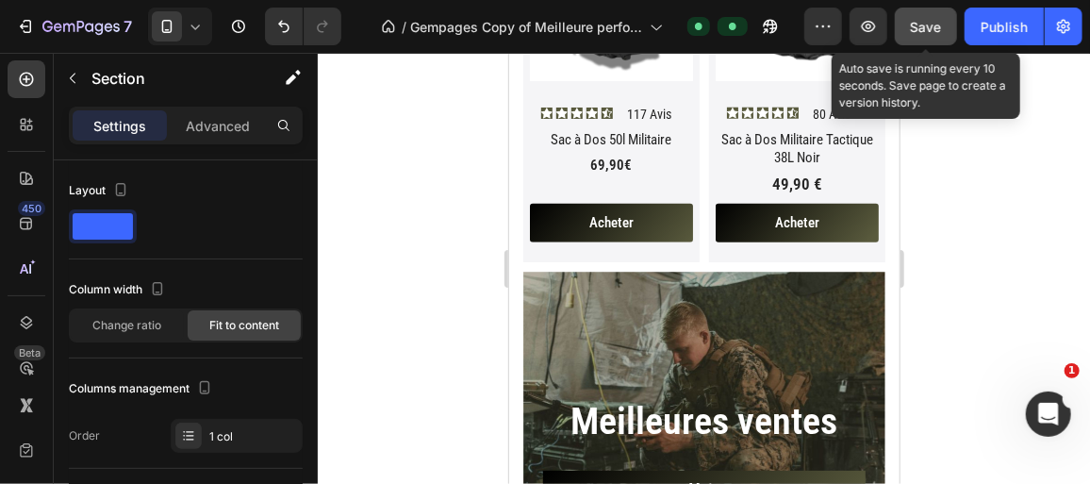
click at [911, 27] on button "Save" at bounding box center [926, 27] width 62 height 38
